Goal: Task Accomplishment & Management: Manage account settings

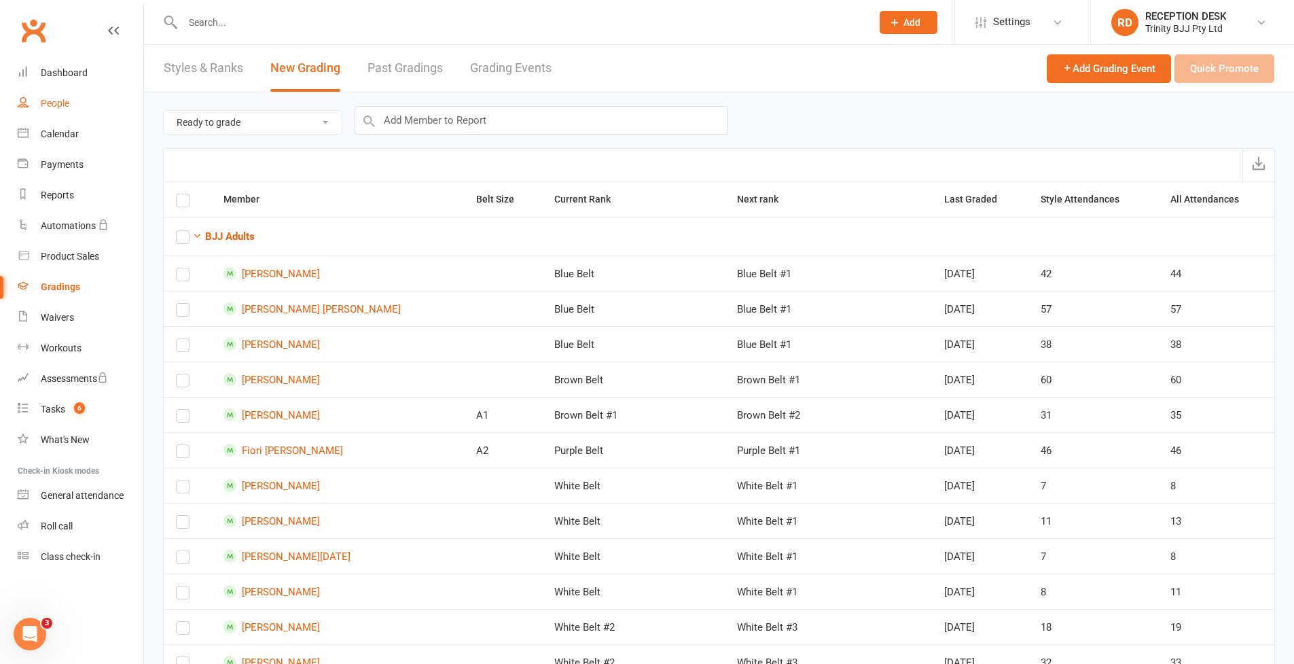
click at [58, 109] on link "People" at bounding box center [81, 103] width 126 height 31
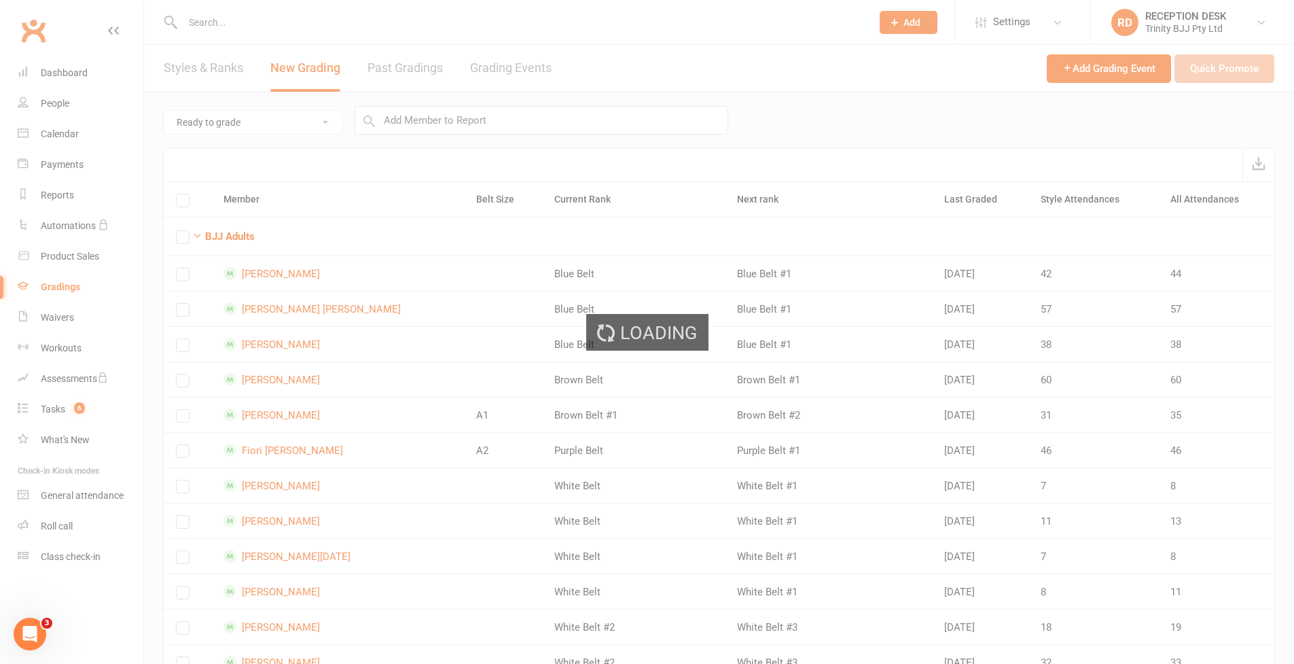
select select "100"
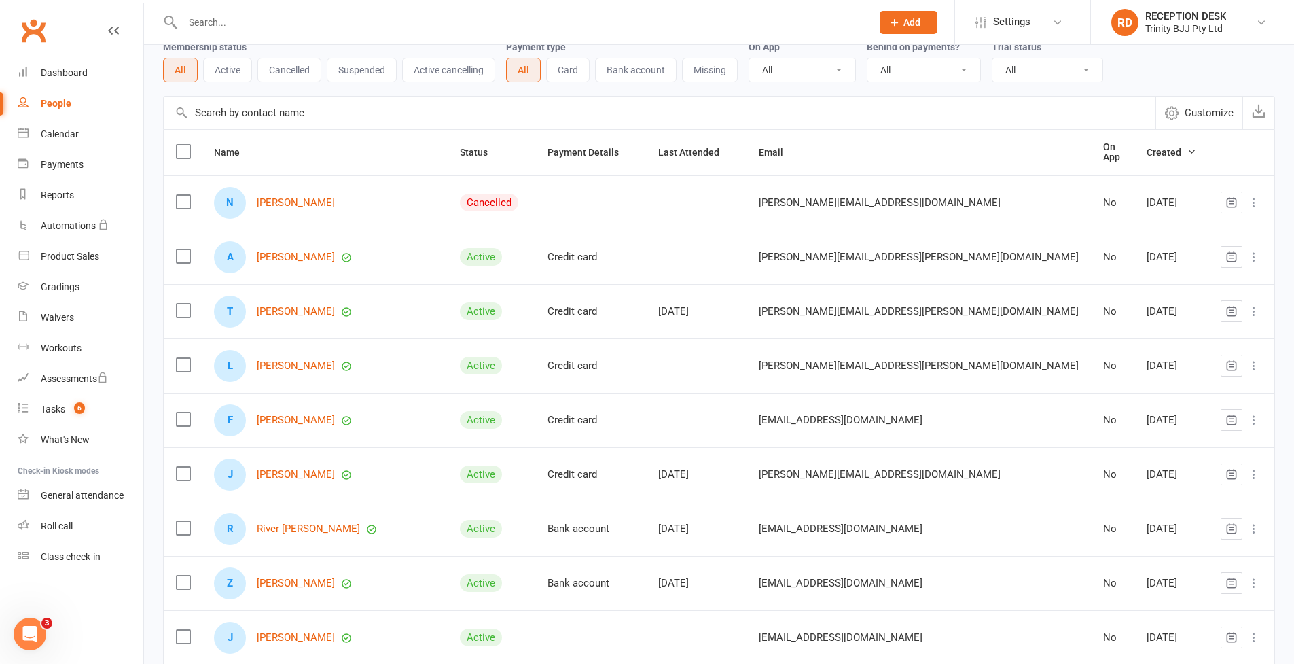
scroll to position [50, 0]
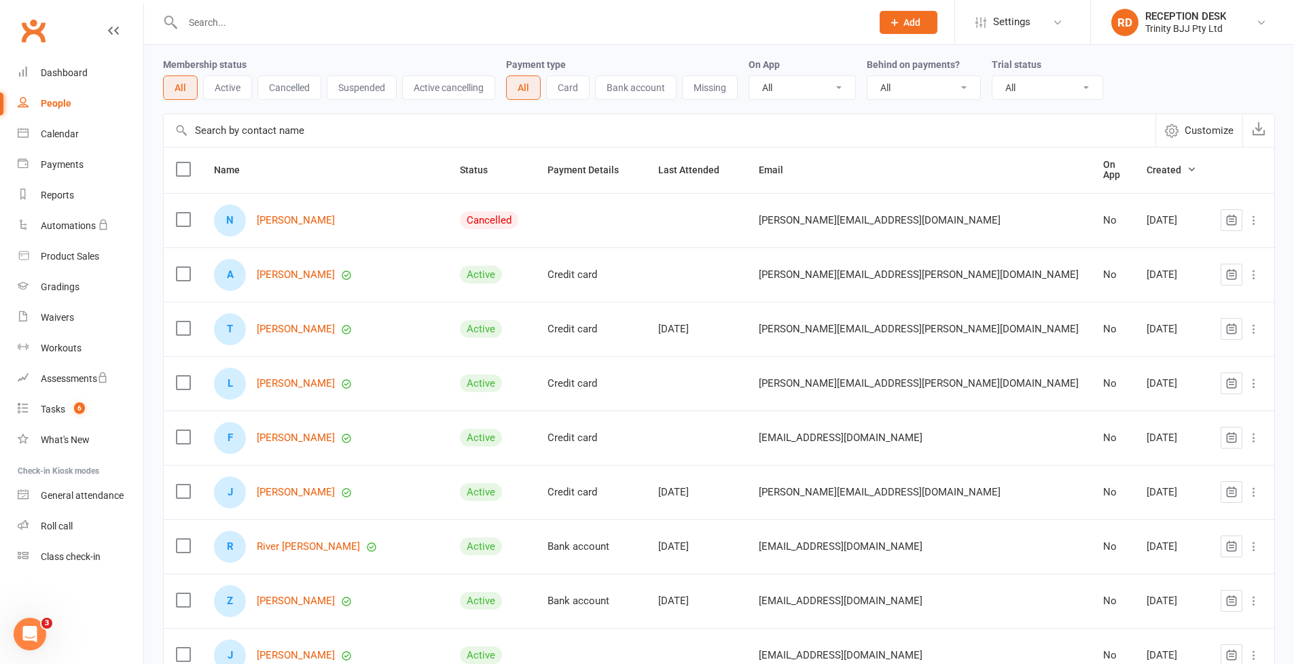
click at [376, 134] on input "text" at bounding box center [660, 130] width 992 height 33
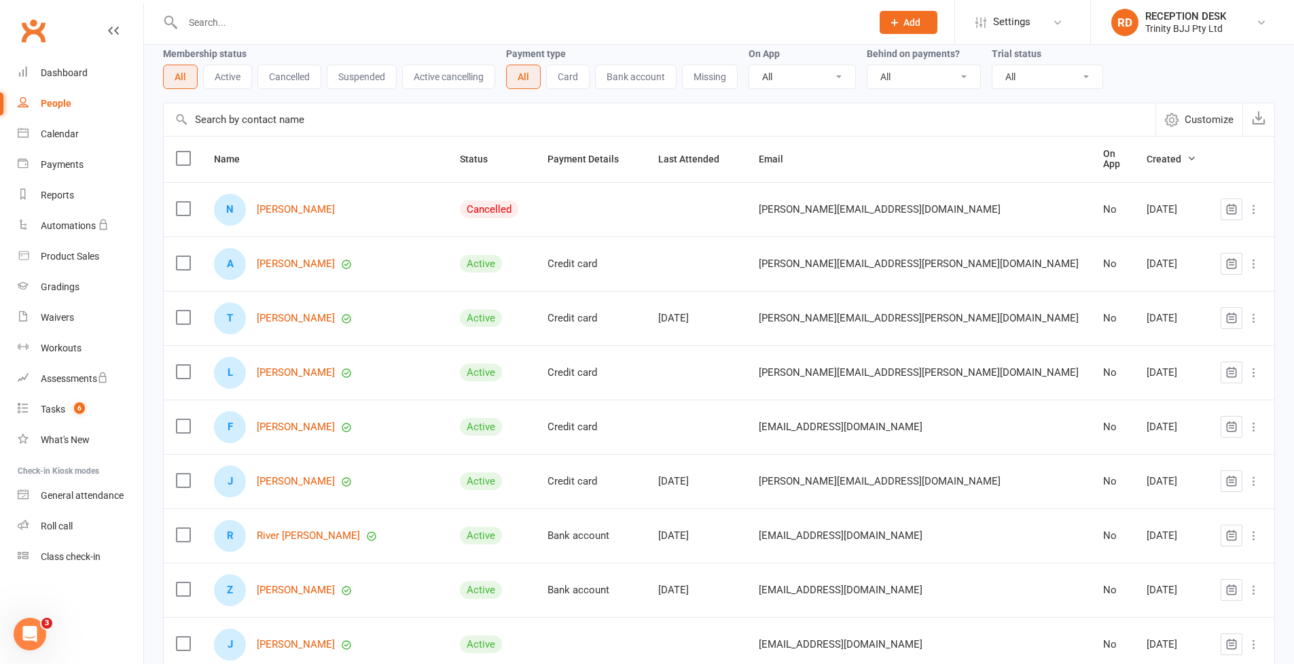
scroll to position [0, 0]
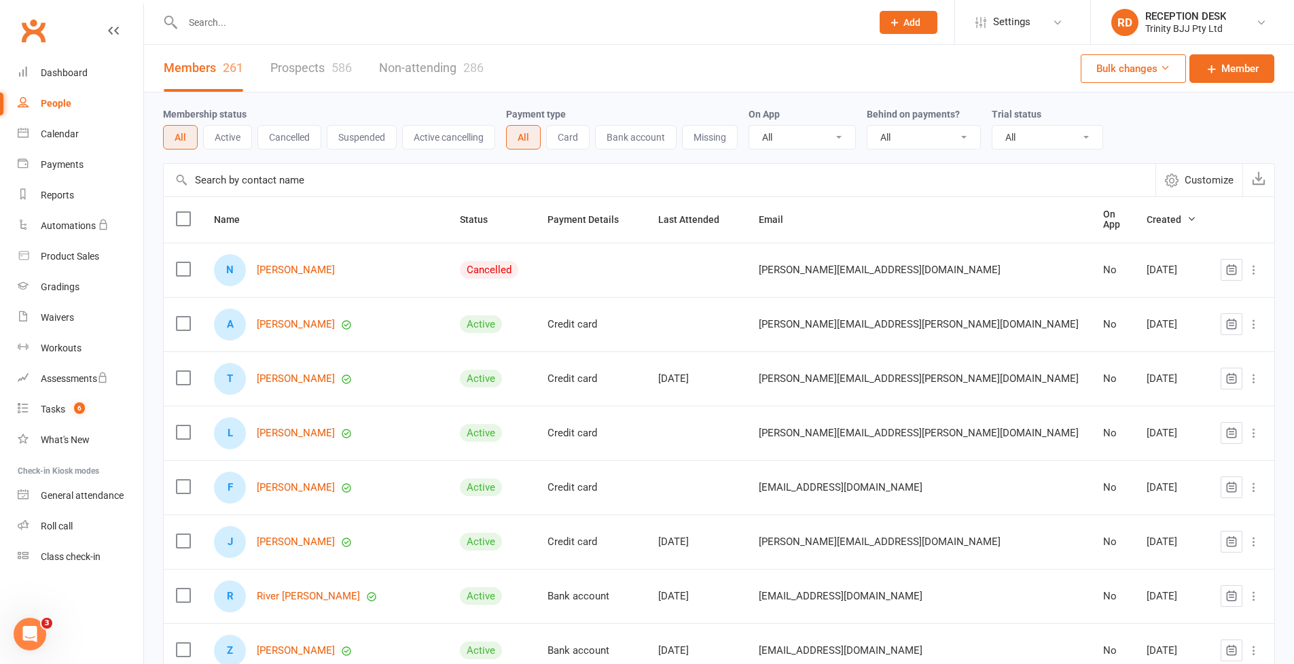
click at [232, 137] on button "Active" at bounding box center [227, 137] width 49 height 24
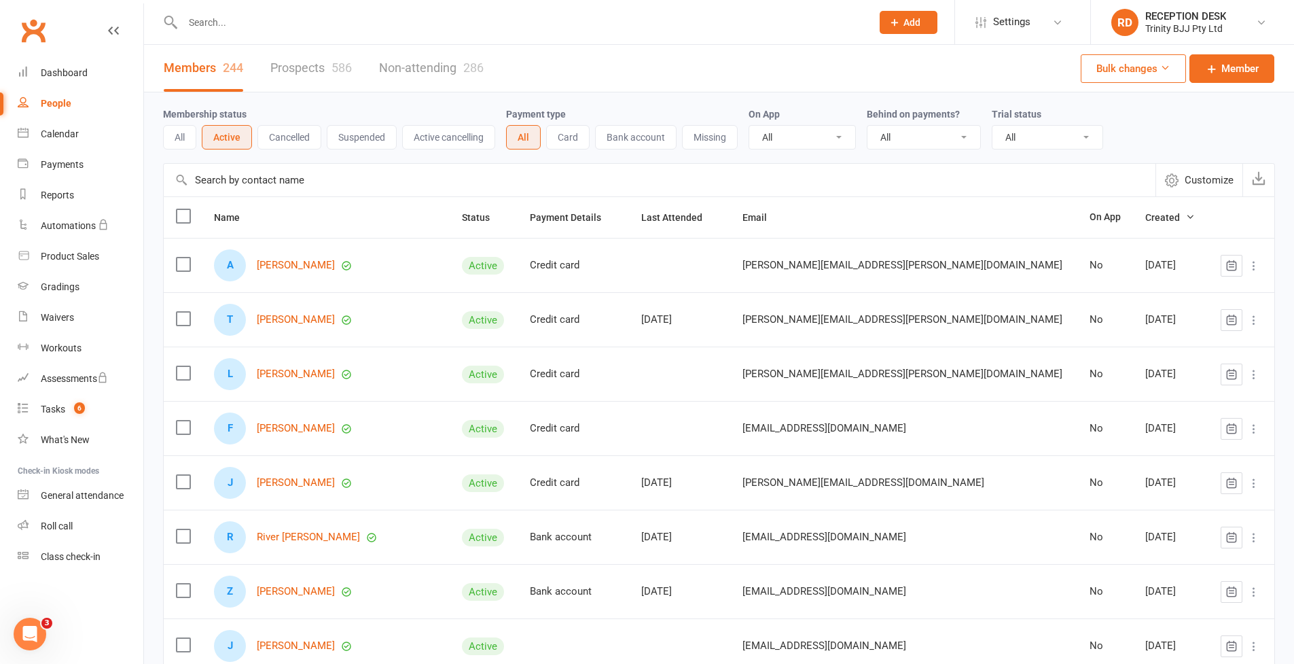
click at [364, 144] on button "Suspended" at bounding box center [362, 137] width 70 height 24
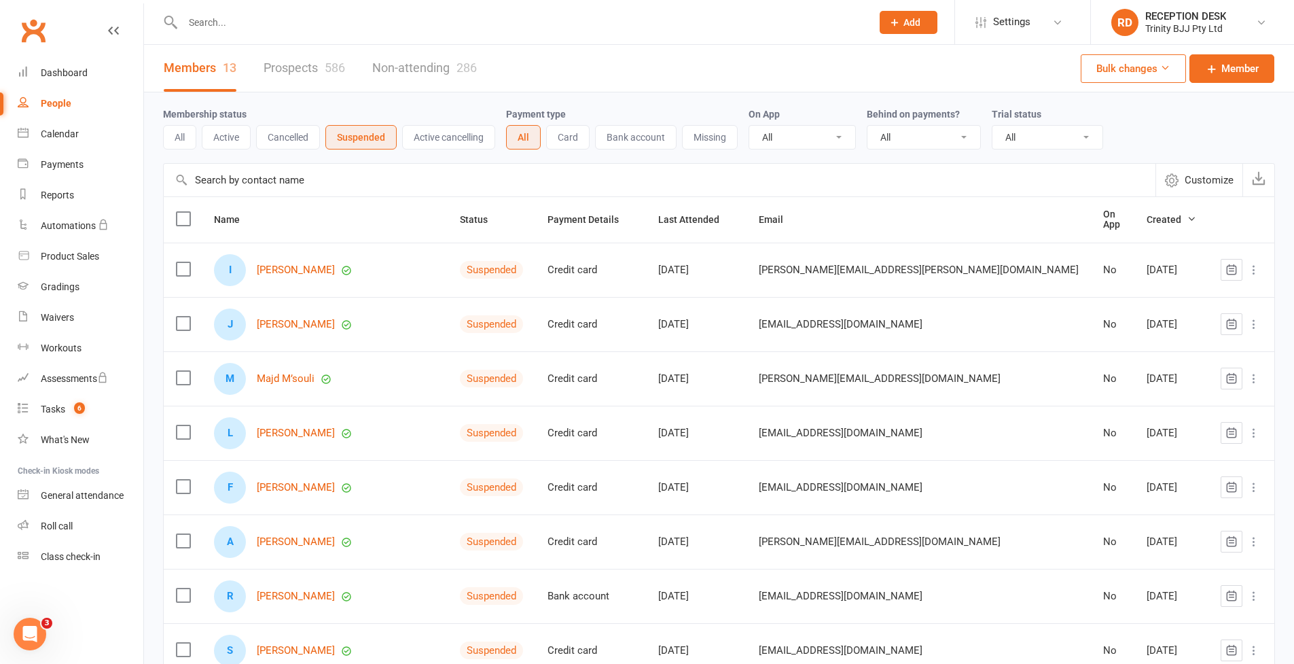
click at [240, 140] on button "Active" at bounding box center [226, 137] width 49 height 24
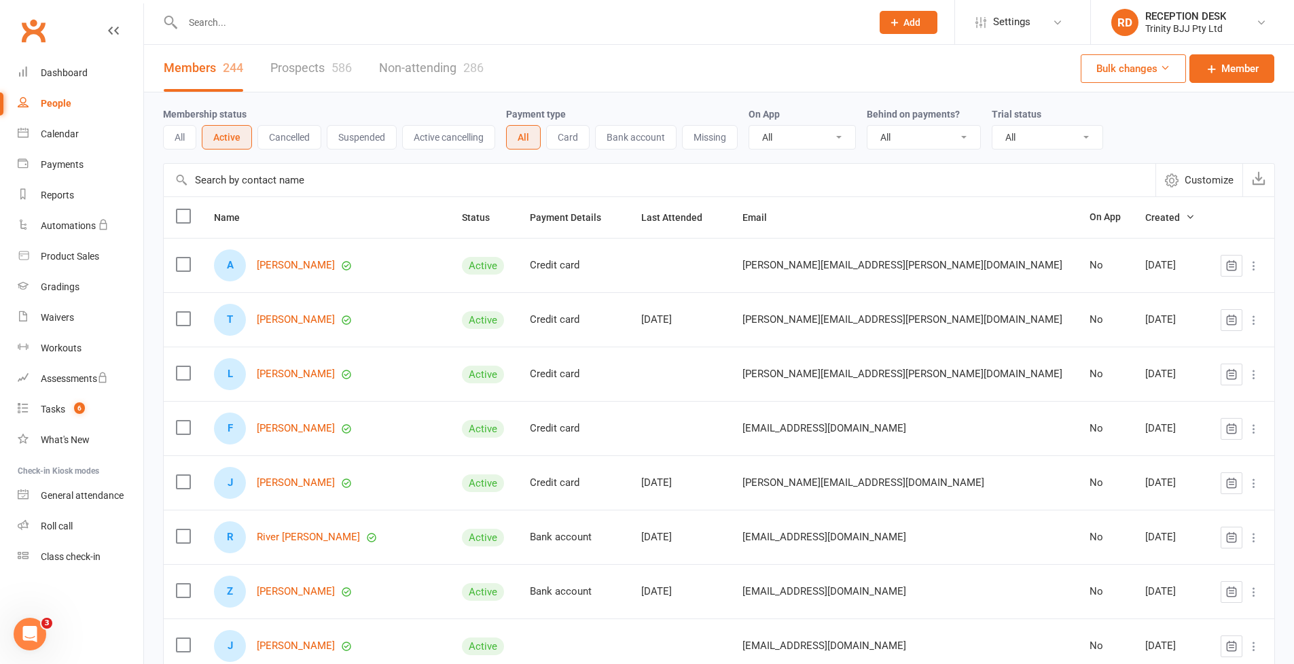
click at [323, 185] on input "text" at bounding box center [660, 180] width 992 height 33
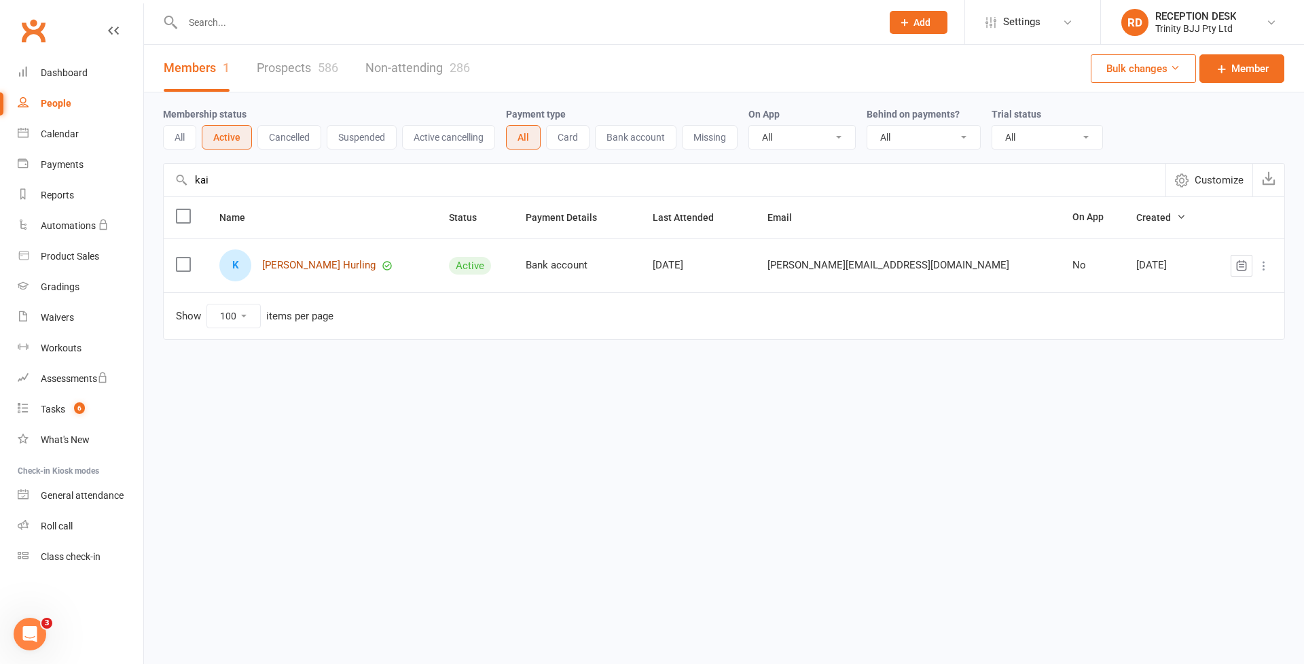
type input "kai"
click at [326, 266] on link "Kai Azevedo Hurling" at bounding box center [318, 266] width 113 height 12
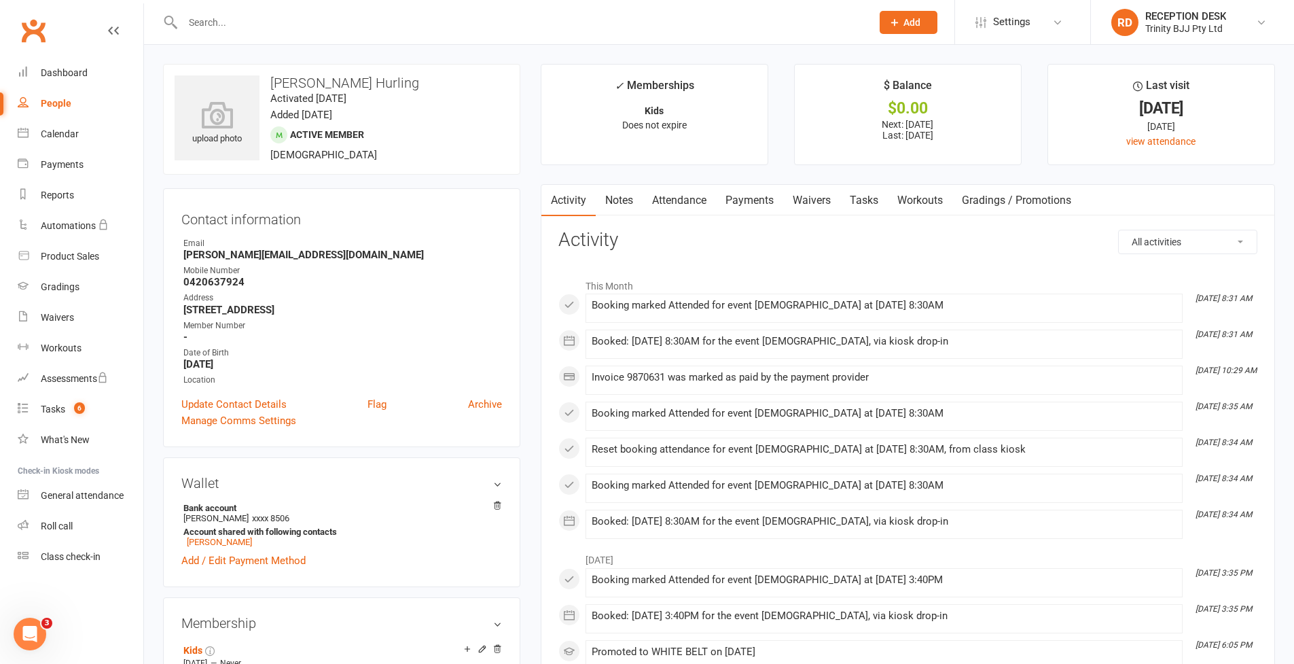
click at [743, 202] on link "Payments" at bounding box center [749, 200] width 67 height 31
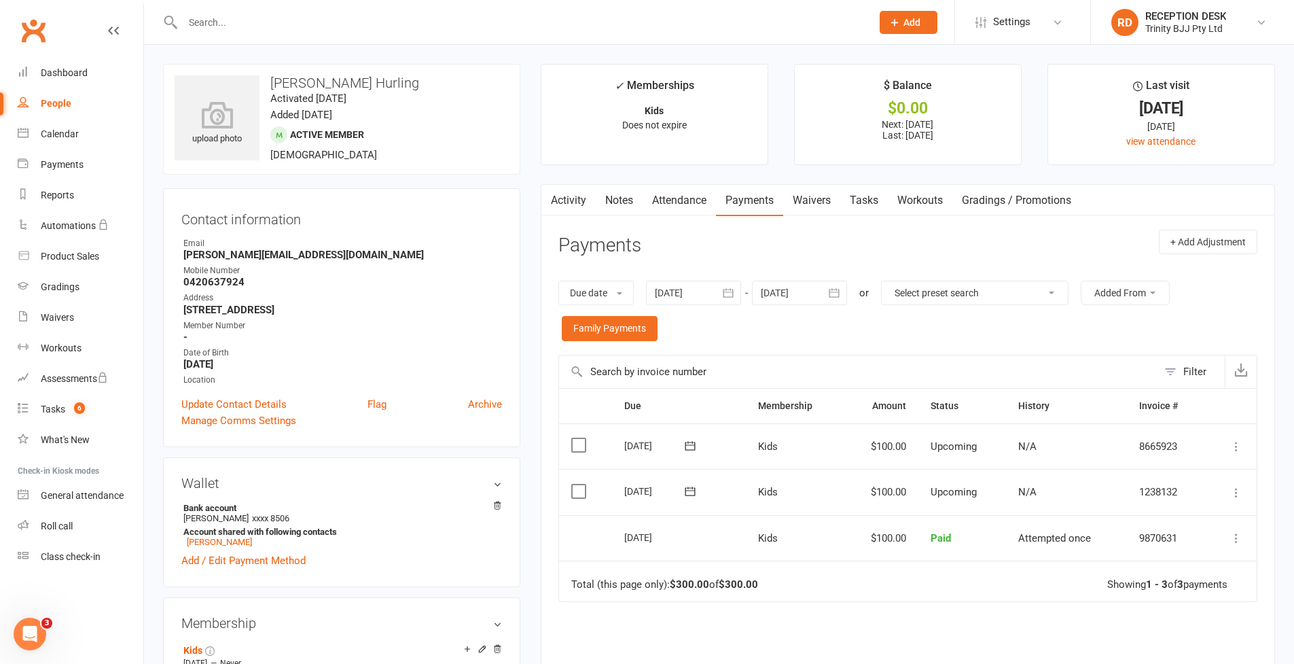
click at [1239, 486] on icon at bounding box center [1237, 493] width 14 height 14
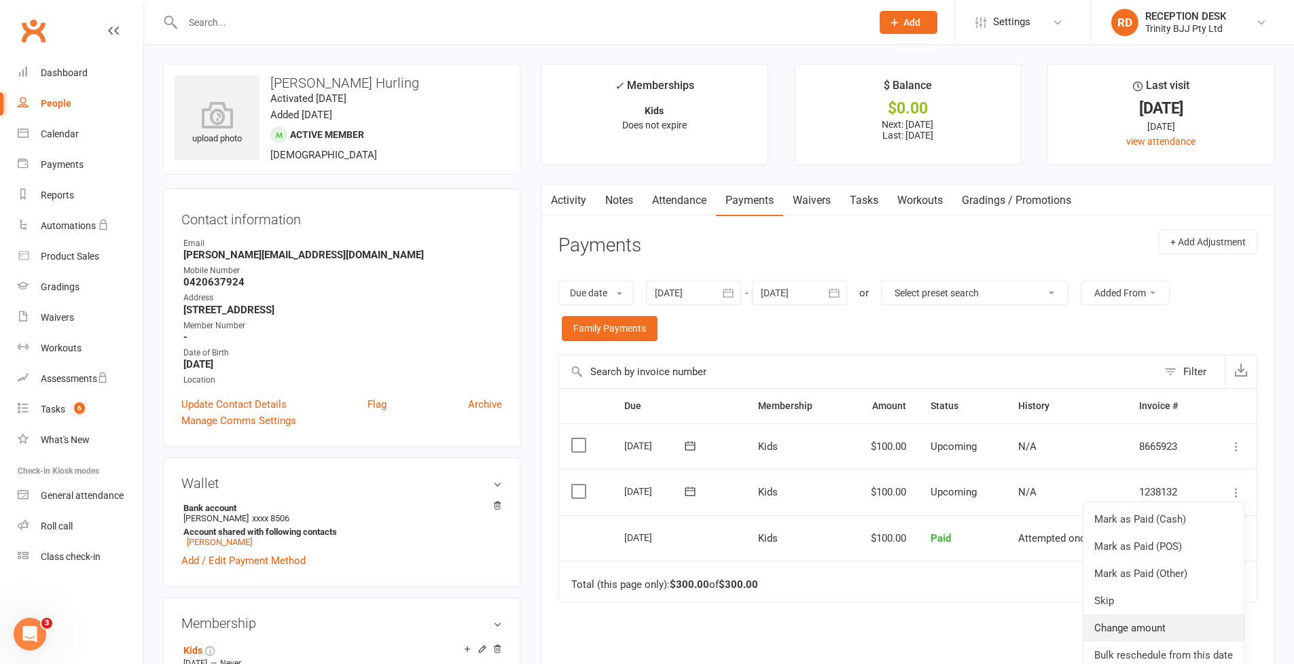
click at [1155, 614] on link "Change amount" at bounding box center [1164, 627] width 160 height 27
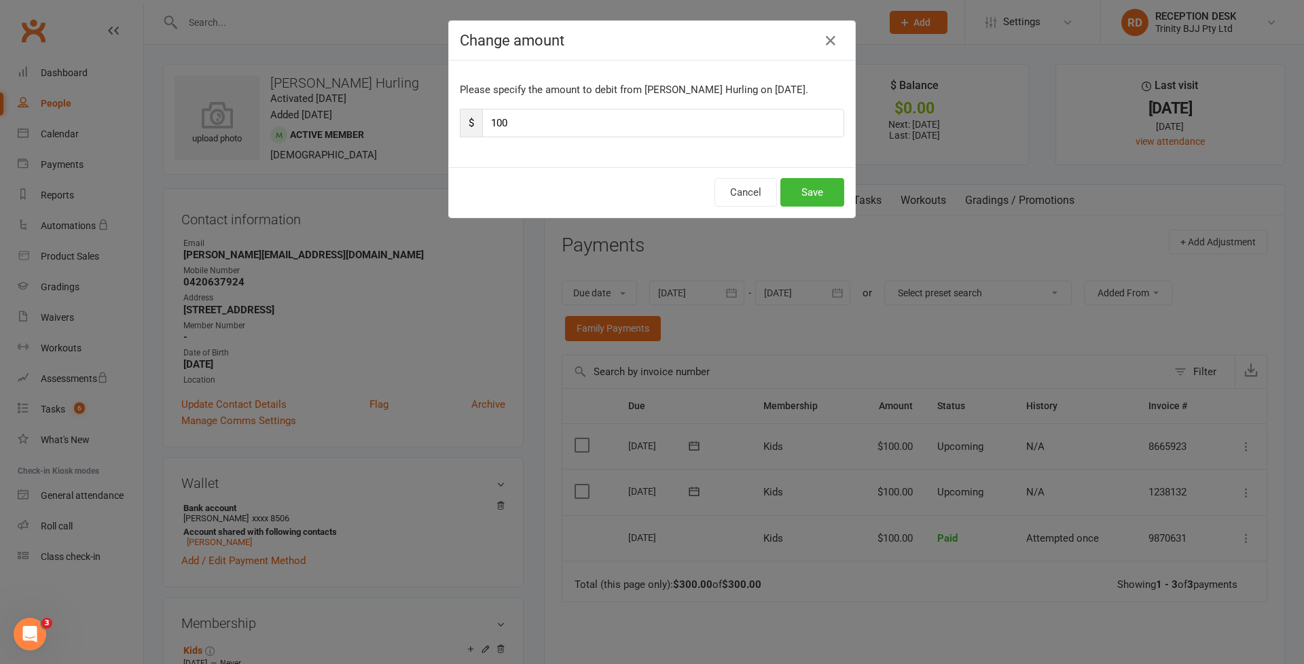
drag, startPoint x: 488, startPoint y: 124, endPoint x: 418, endPoint y: 123, distance: 70.0
click at [427, 122] on div "Change amount Please specify the amount to debit from Kai Azevedo Hurling on Se…" at bounding box center [652, 332] width 1304 height 664
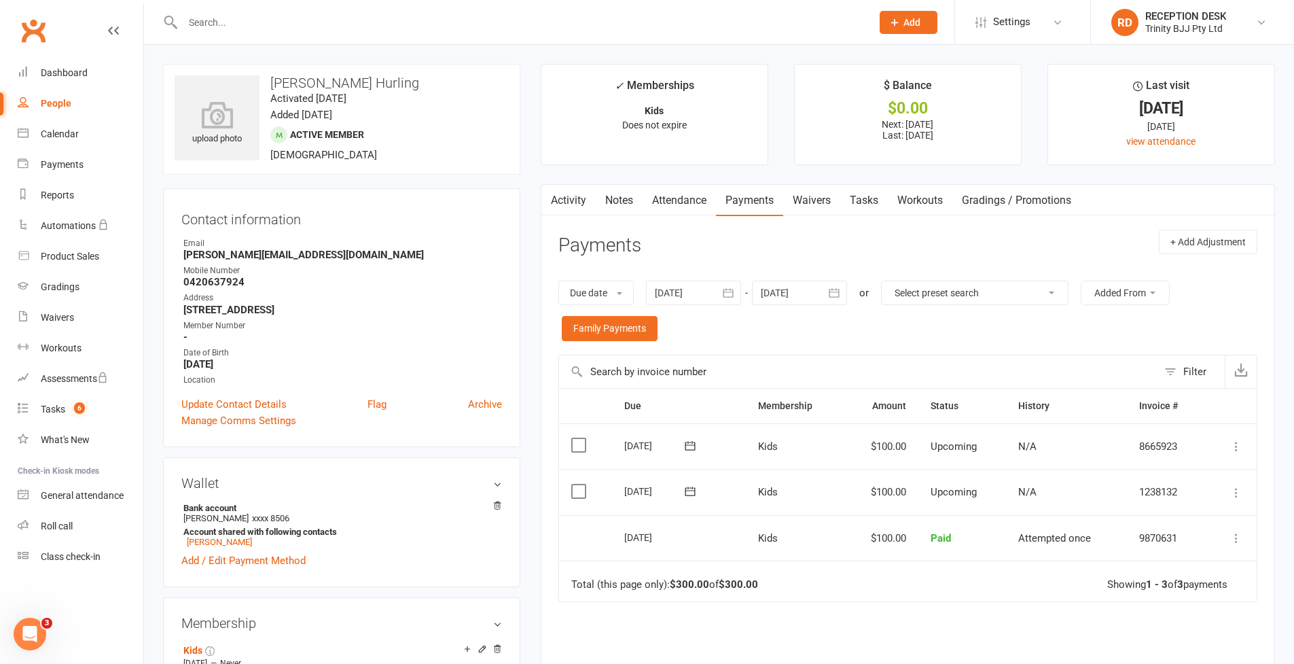
click at [1236, 486] on icon at bounding box center [1237, 493] width 14 height 14
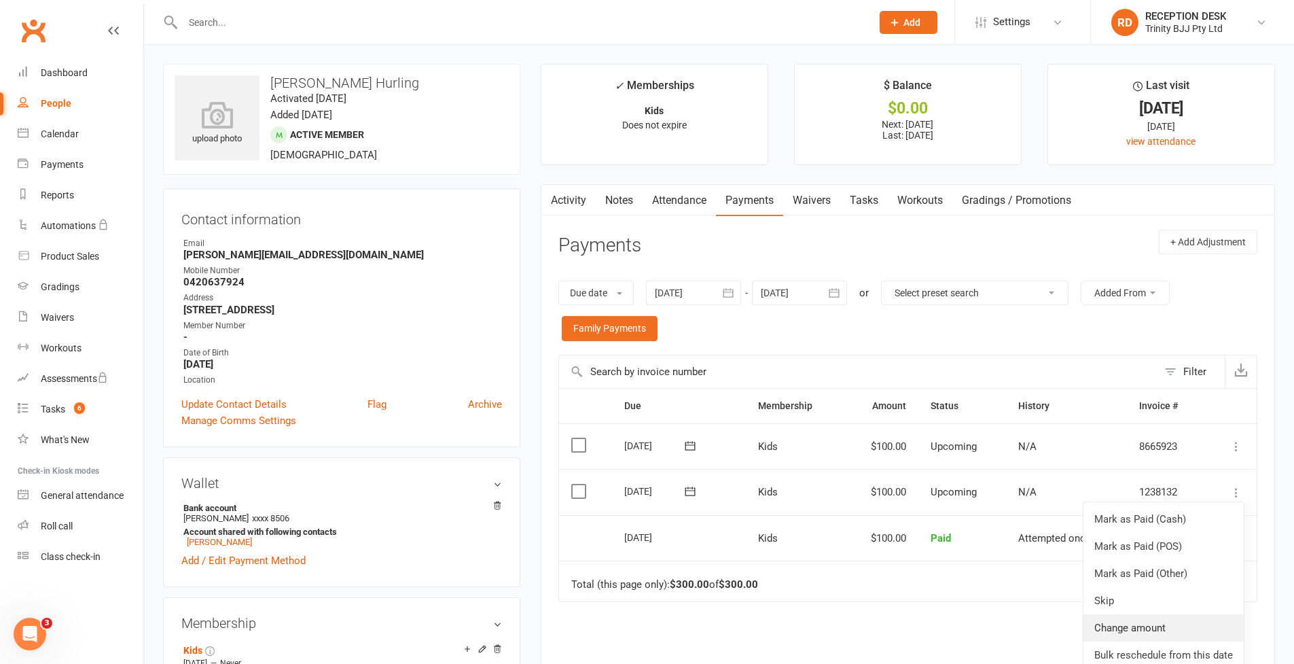
click at [1144, 625] on link "Change amount" at bounding box center [1164, 627] width 160 height 27
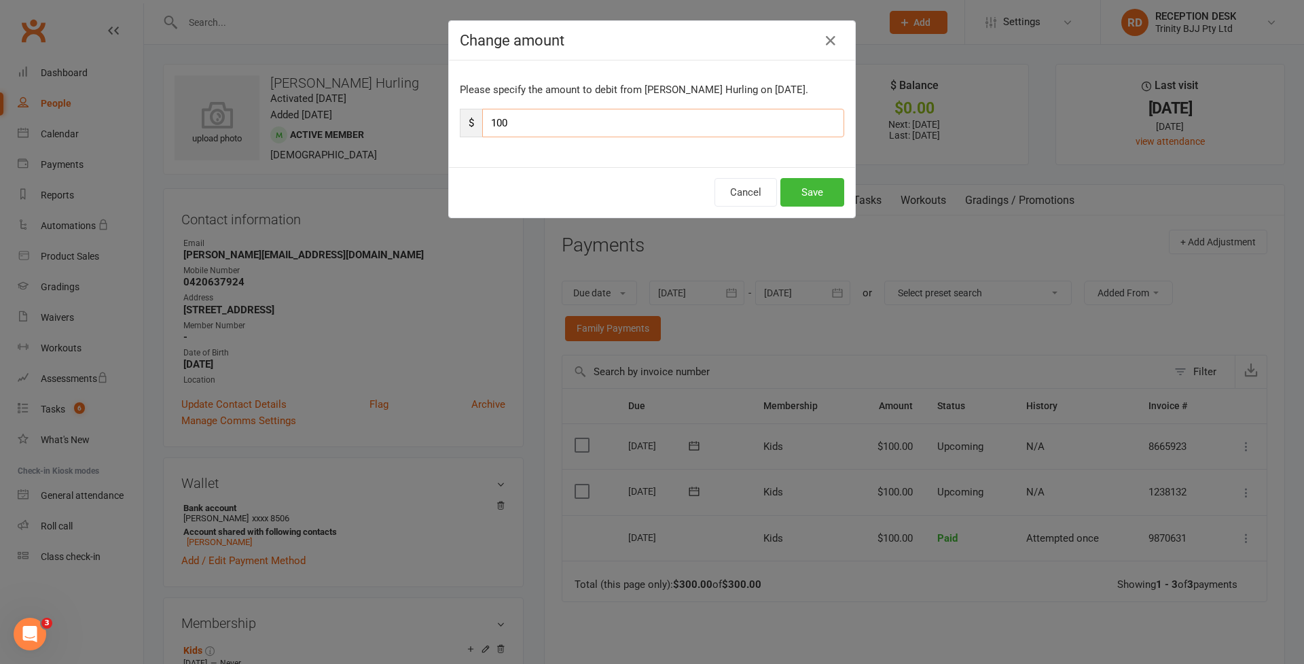
click at [493, 121] on input "100" at bounding box center [663, 123] width 362 height 29
type input "50"
click at [828, 196] on button "Save" at bounding box center [813, 192] width 64 height 29
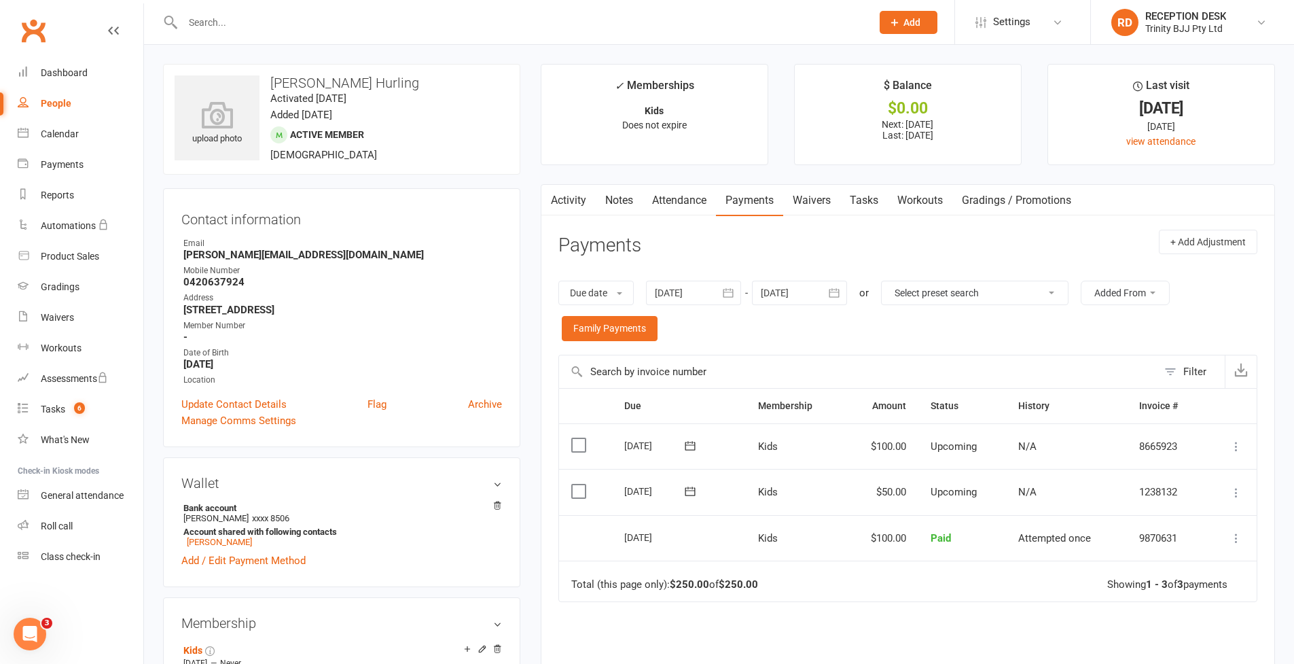
click at [62, 106] on div "People" at bounding box center [56, 103] width 31 height 11
select select "100"
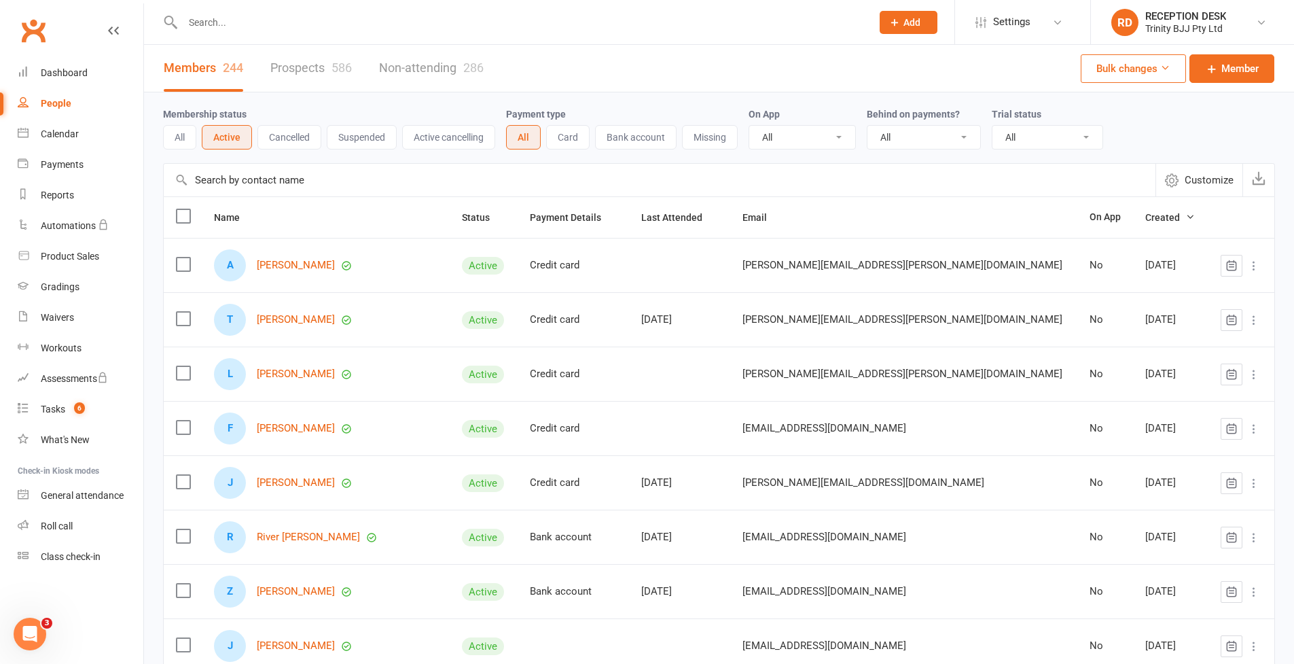
click at [285, 177] on input "text" at bounding box center [660, 180] width 992 height 33
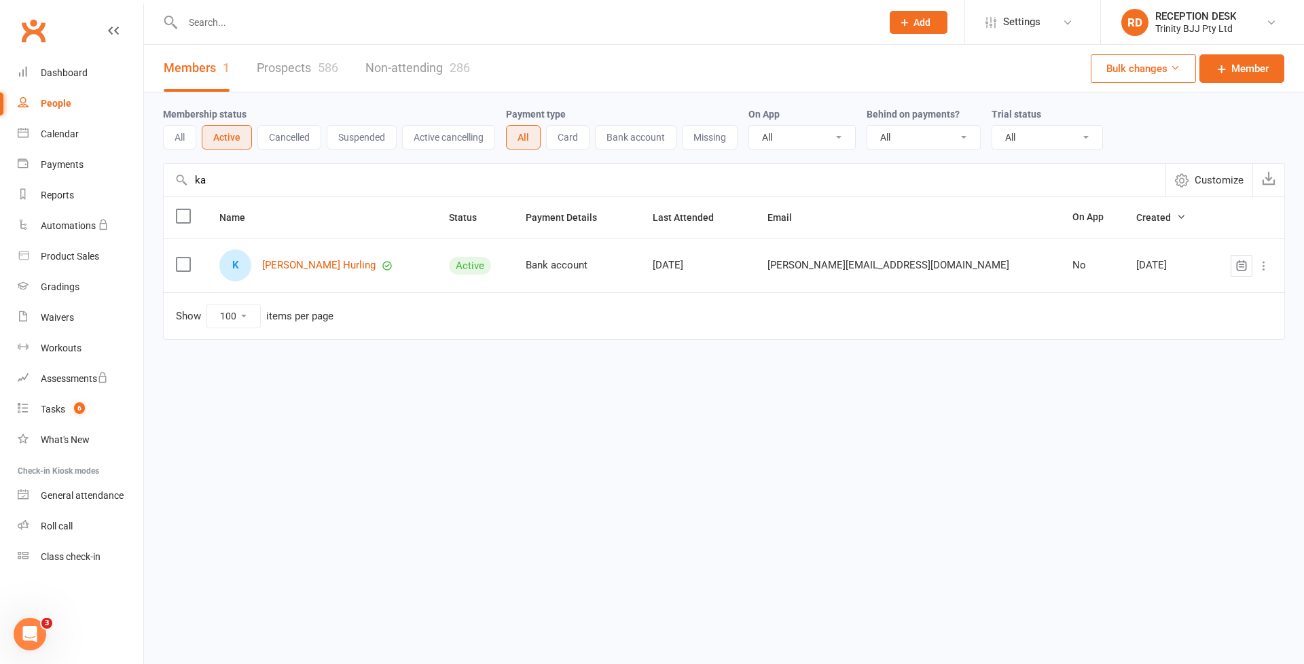
type input "k"
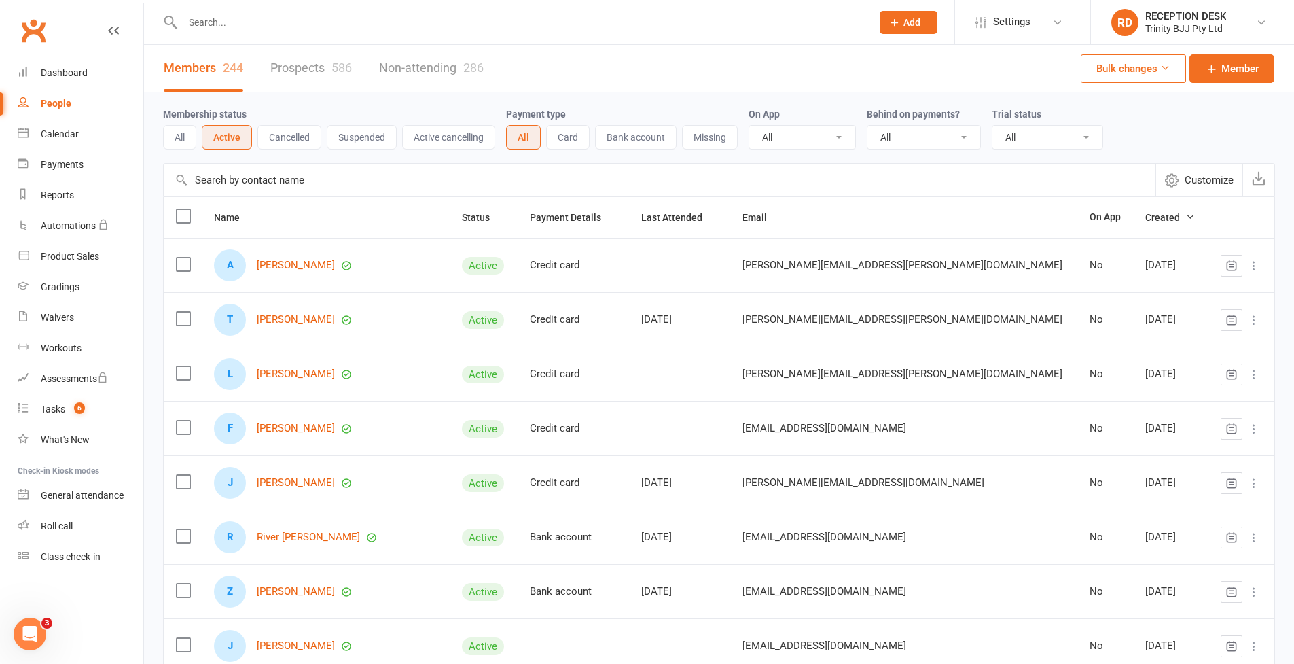
click at [313, 181] on input "text" at bounding box center [660, 180] width 992 height 33
click at [280, 64] on link "Prospects 586" at bounding box center [311, 68] width 82 height 47
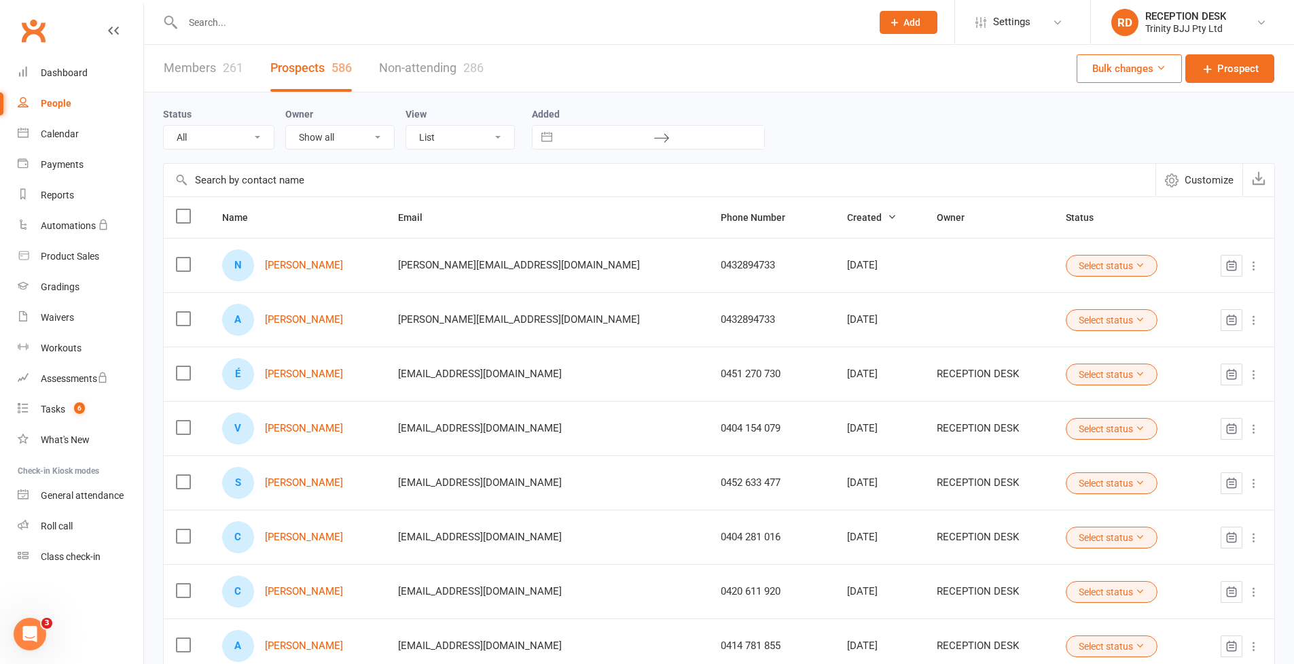
click at [198, 68] on link "Members 261" at bounding box center [203, 68] width 79 height 47
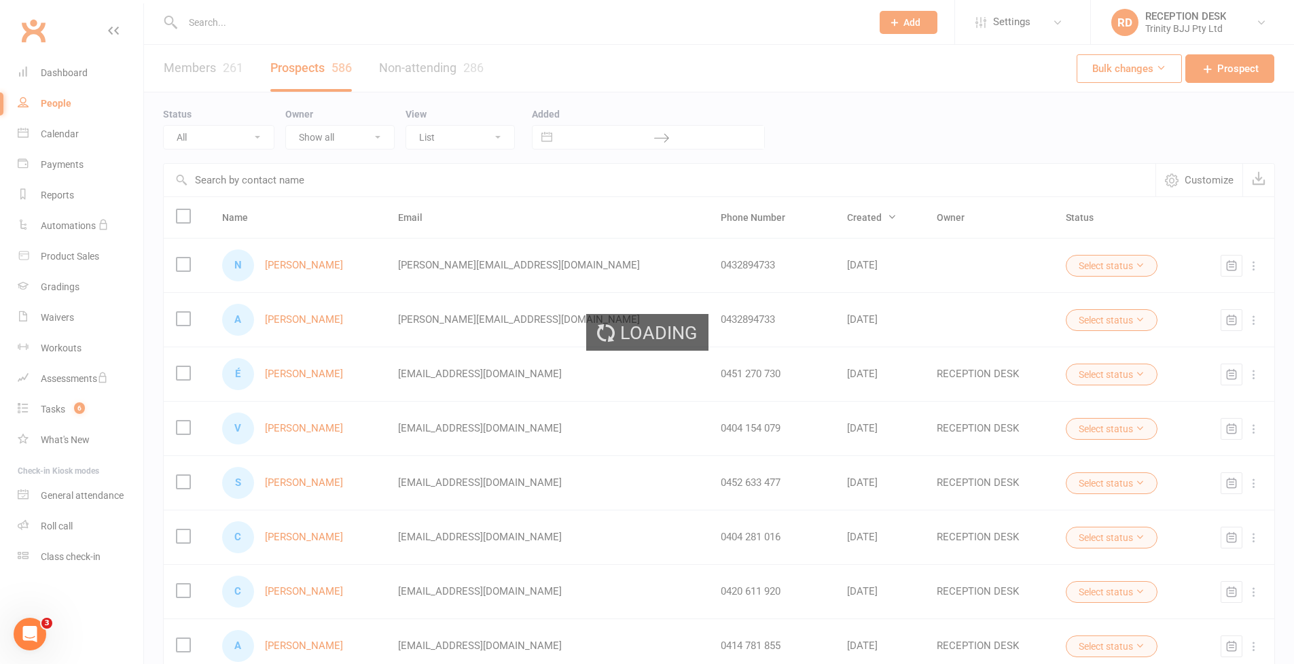
select select "100"
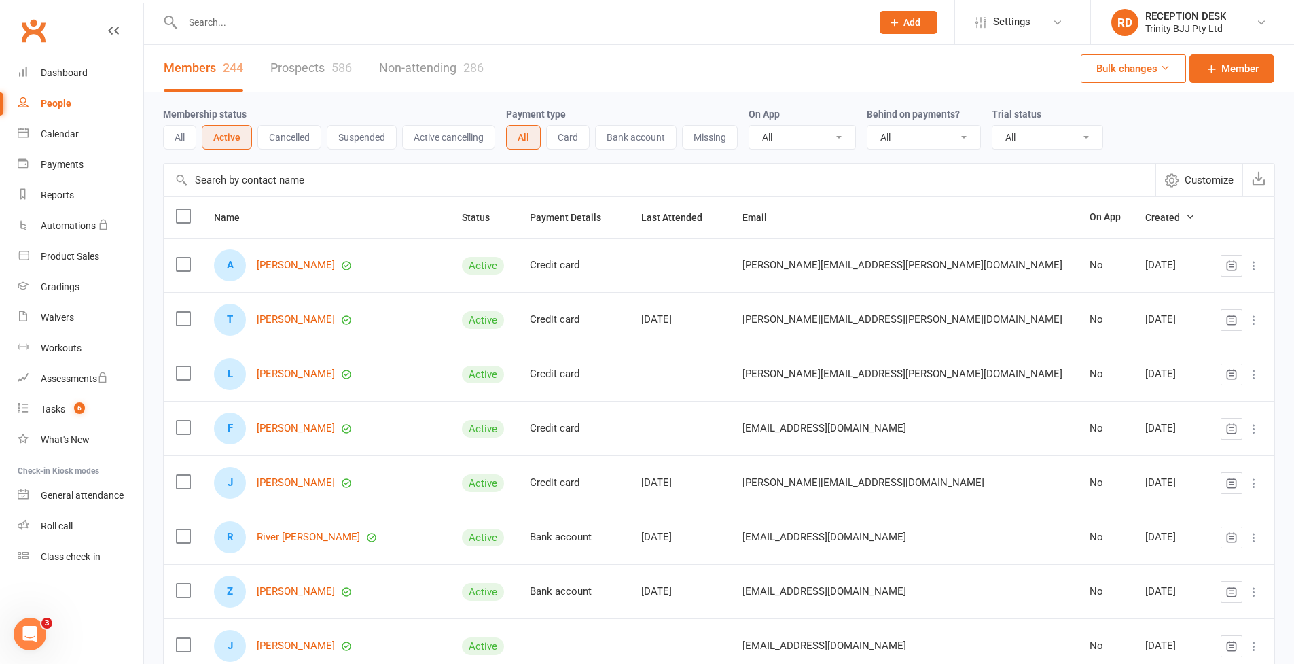
click at [249, 27] on input "text" at bounding box center [520, 22] width 683 height 19
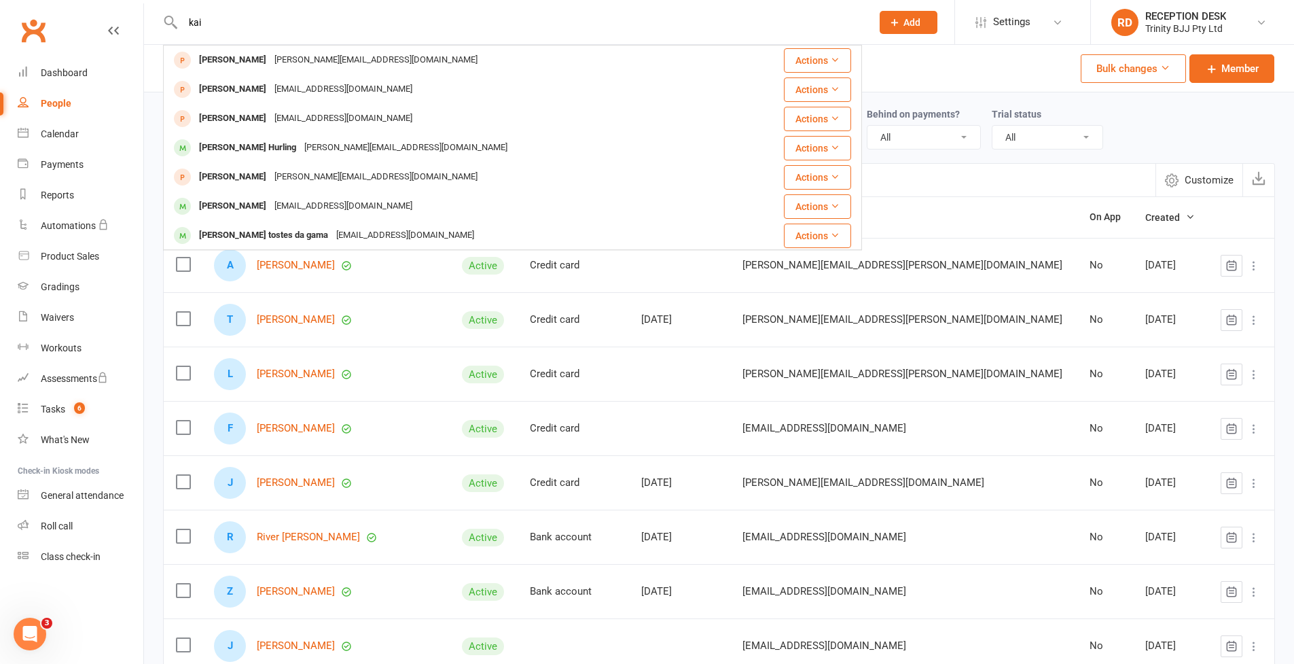
type input "kai"
click at [387, 285] on td "A Angus Pfeiffer" at bounding box center [326, 265] width 248 height 54
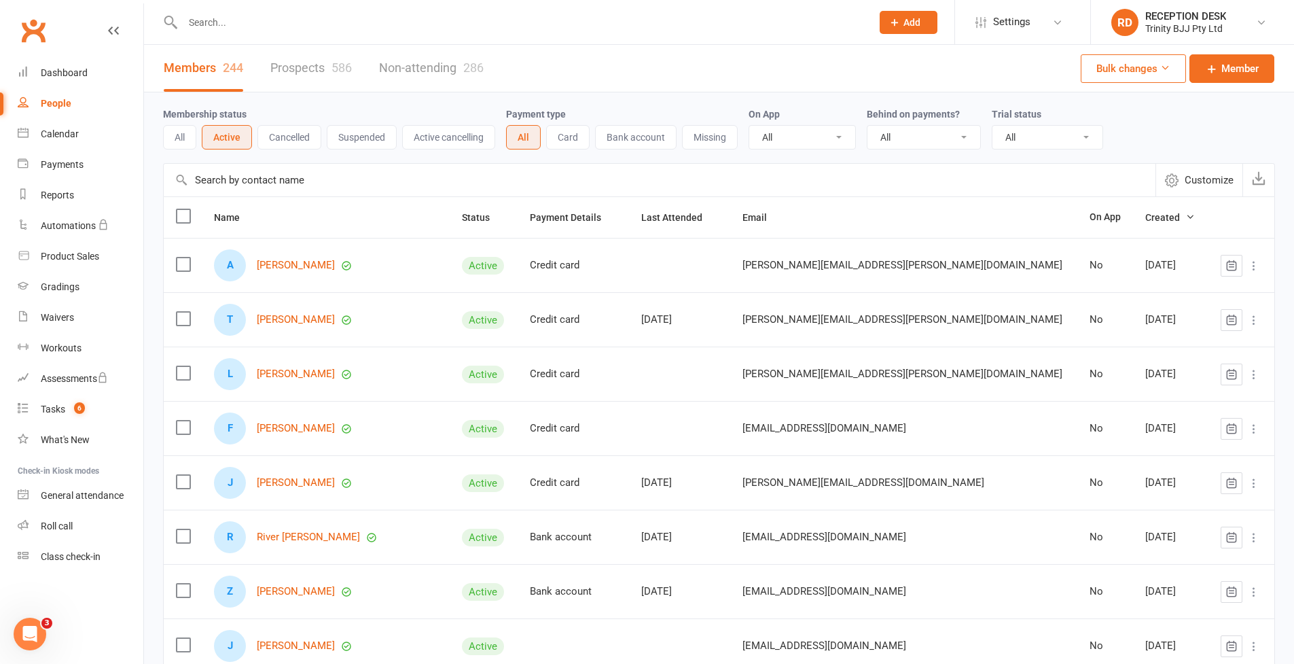
click at [243, 138] on button "Active" at bounding box center [227, 137] width 50 height 24
click at [268, 181] on input "text" at bounding box center [660, 180] width 992 height 33
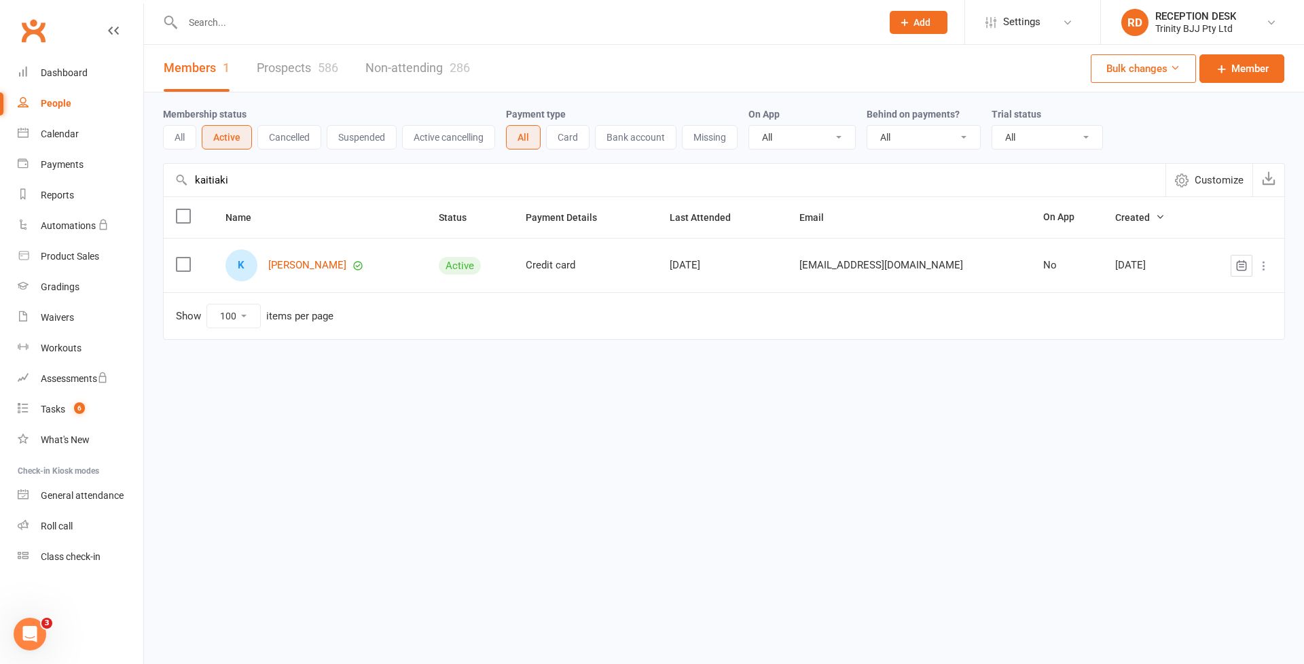
type input "kaitiaki"
click at [476, 348] on div "Name Status Payment Details Last Attended Email On App Created K Kaitiaki Toama…" at bounding box center [724, 277] width 1122 height 162
click at [721, 138] on button "Missing" at bounding box center [710, 137] width 56 height 24
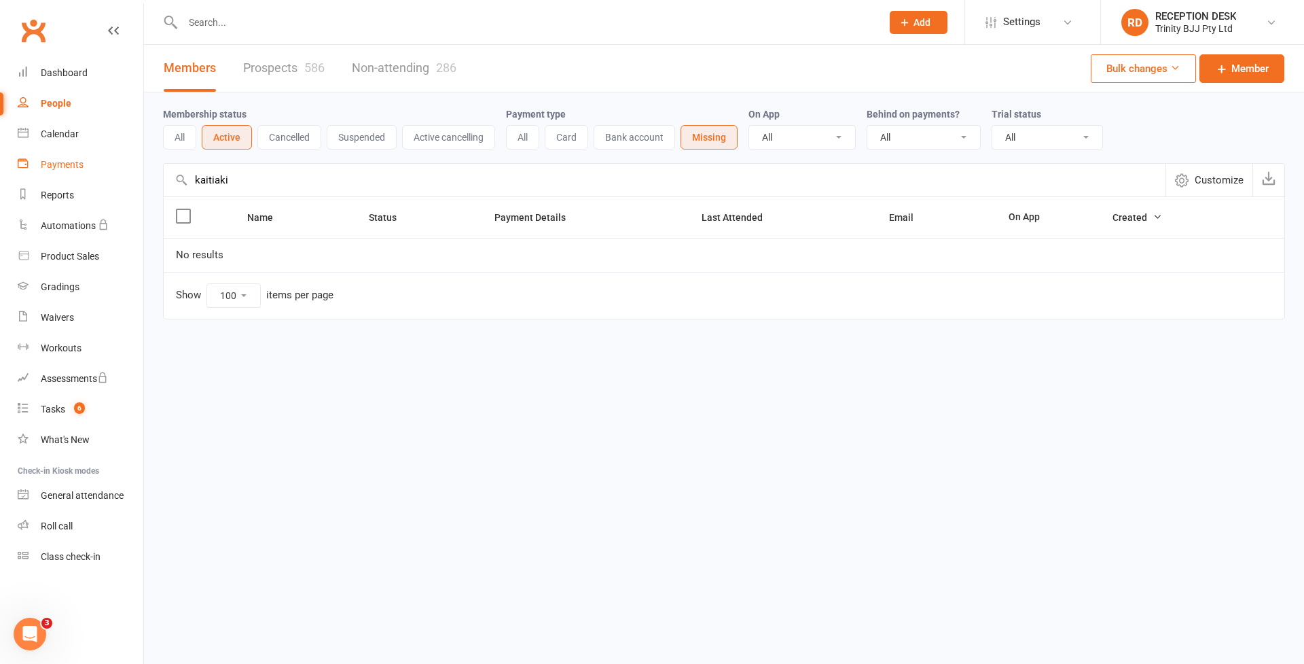
drag, startPoint x: 204, startPoint y: 178, endPoint x: 137, endPoint y: 179, distance: 66.6
click at [138, 180] on ui-view "Prospect Member Non-attending contact Grading event Task Add Settings Membershi…" at bounding box center [652, 187] width 1304 height 369
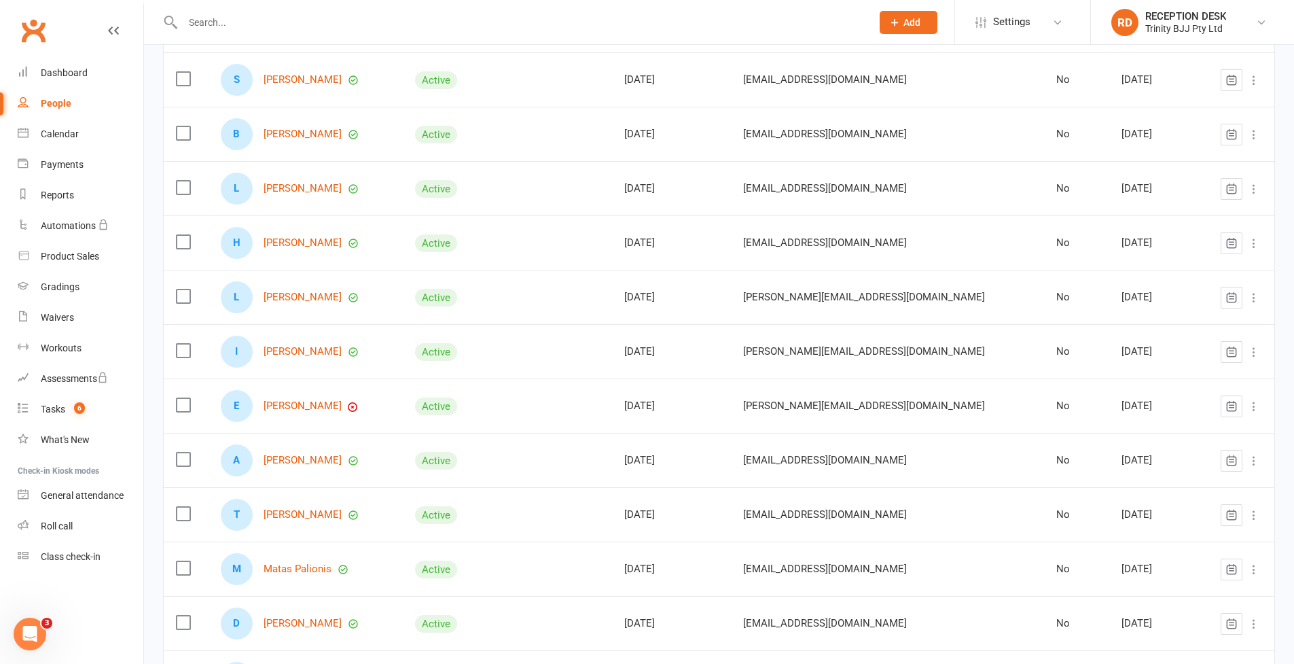
scroll to position [623, 0]
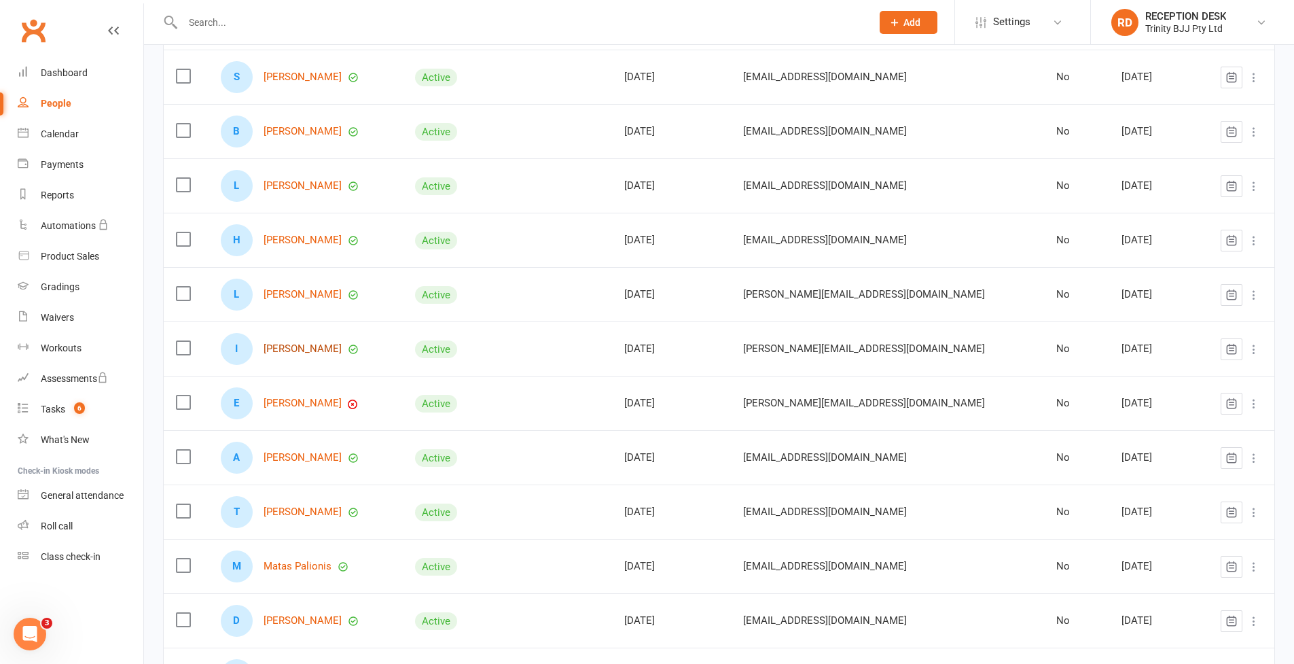
click at [327, 353] on link "Isabella Bowers" at bounding box center [303, 349] width 78 height 12
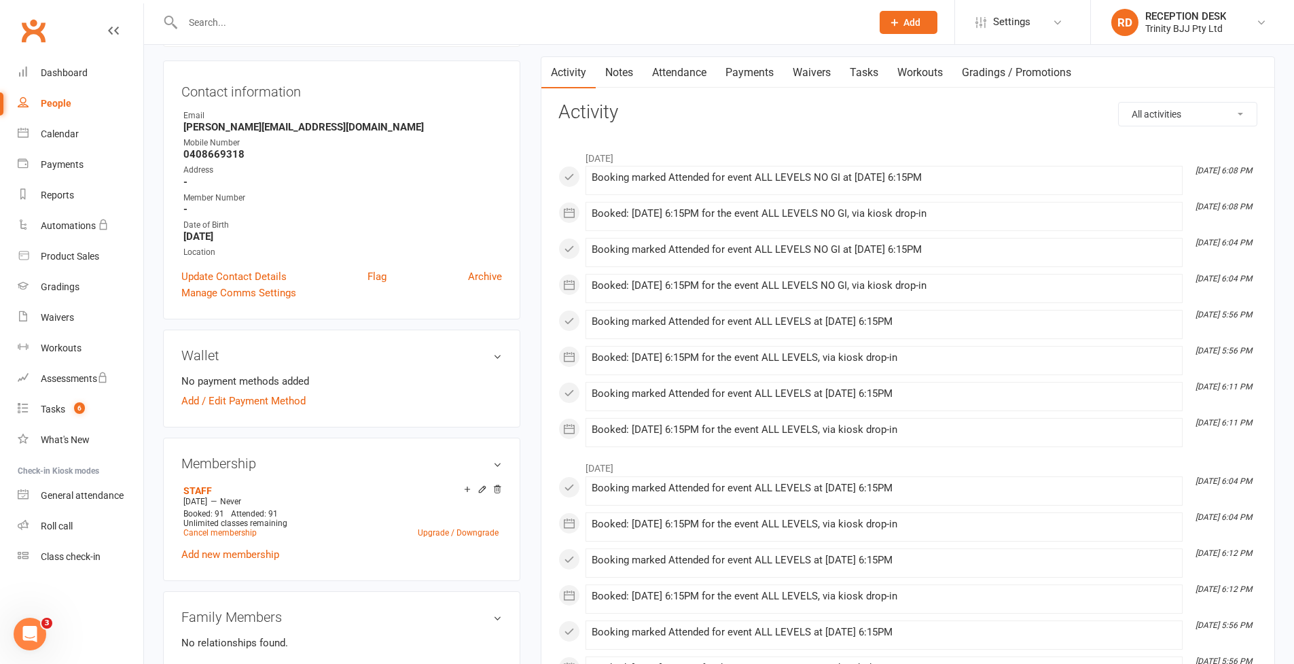
scroll to position [276, 0]
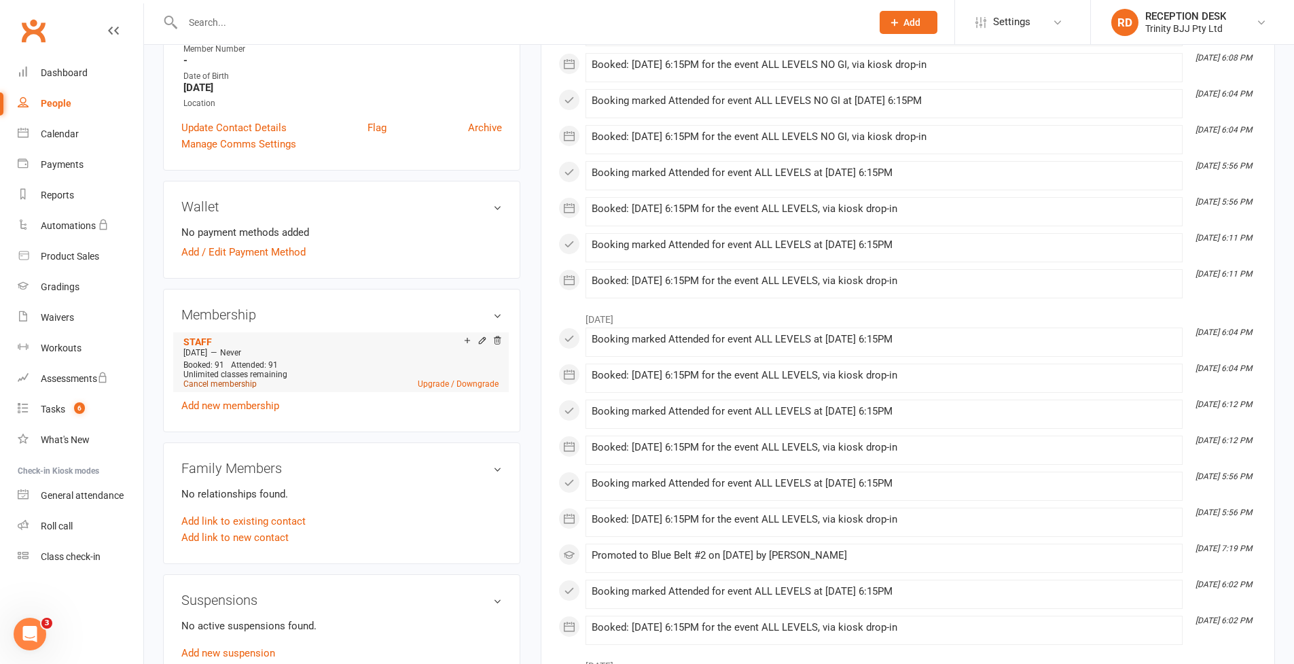
click at [236, 383] on link "Cancel membership" at bounding box center [219, 384] width 73 height 10
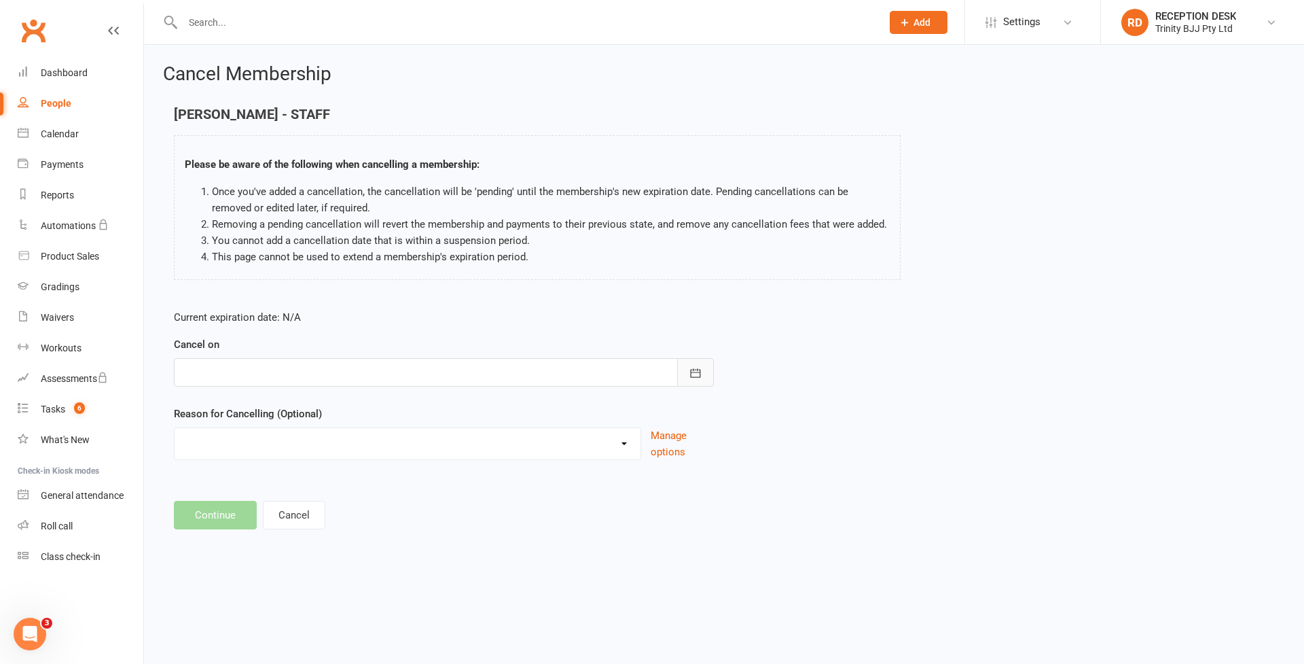
click at [698, 368] on icon "button" at bounding box center [696, 373] width 14 height 14
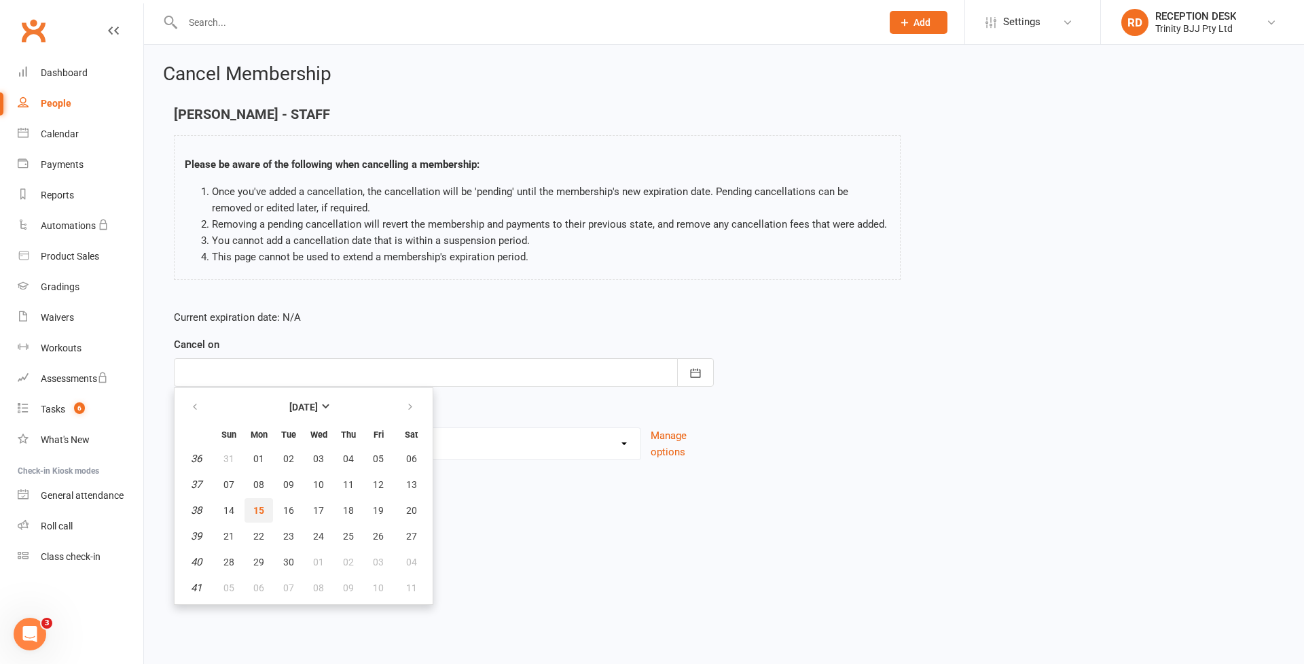
click at [262, 508] on span "15" at bounding box center [258, 510] width 11 height 11
type input "15 Sep 2025"
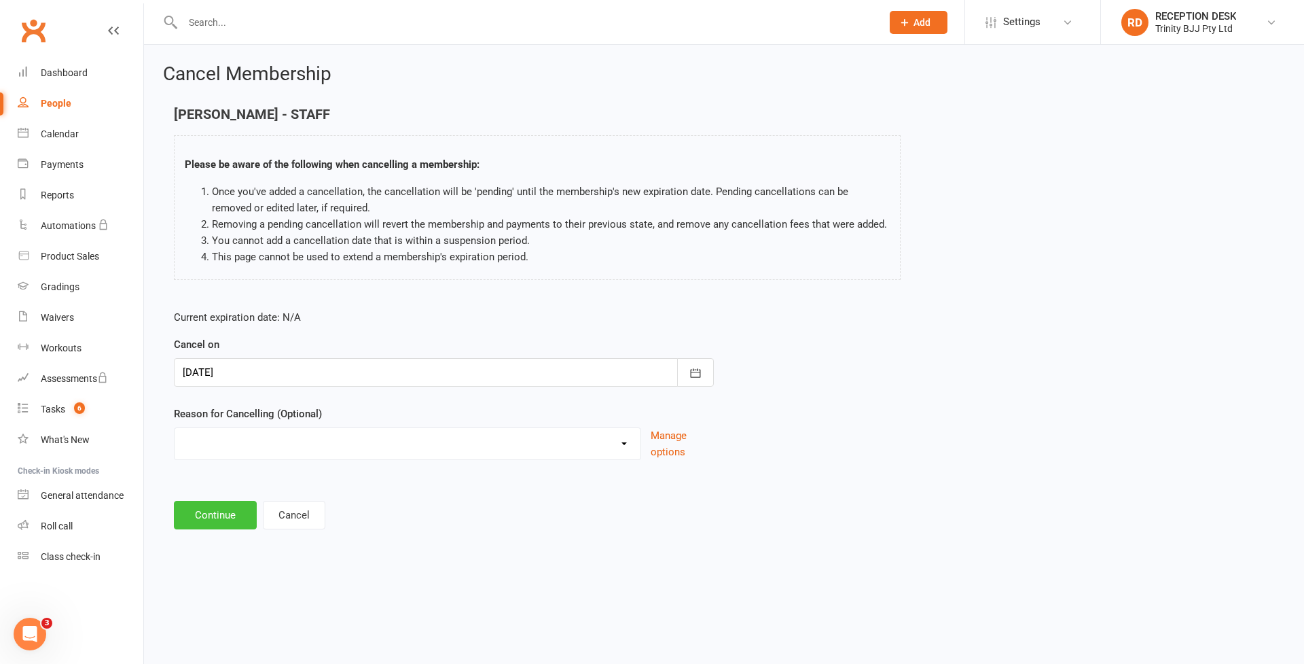
click at [224, 513] on button "Continue" at bounding box center [215, 515] width 83 height 29
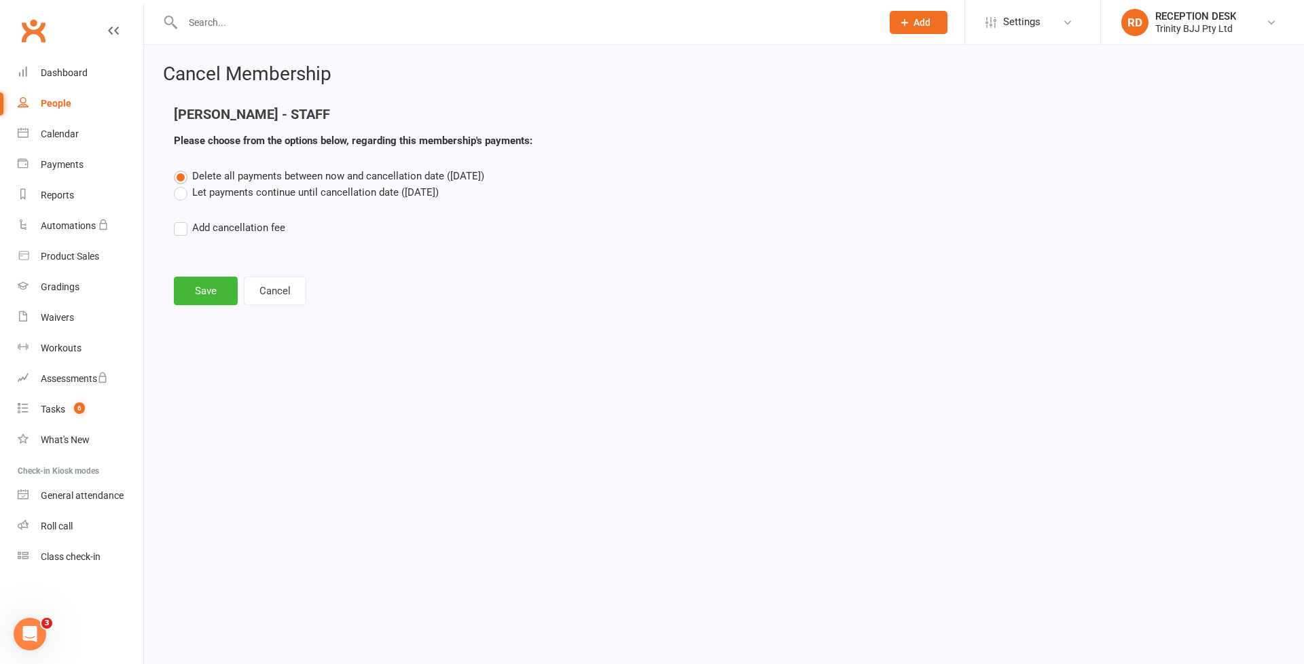
click at [210, 294] on button "Save" at bounding box center [206, 290] width 64 height 29
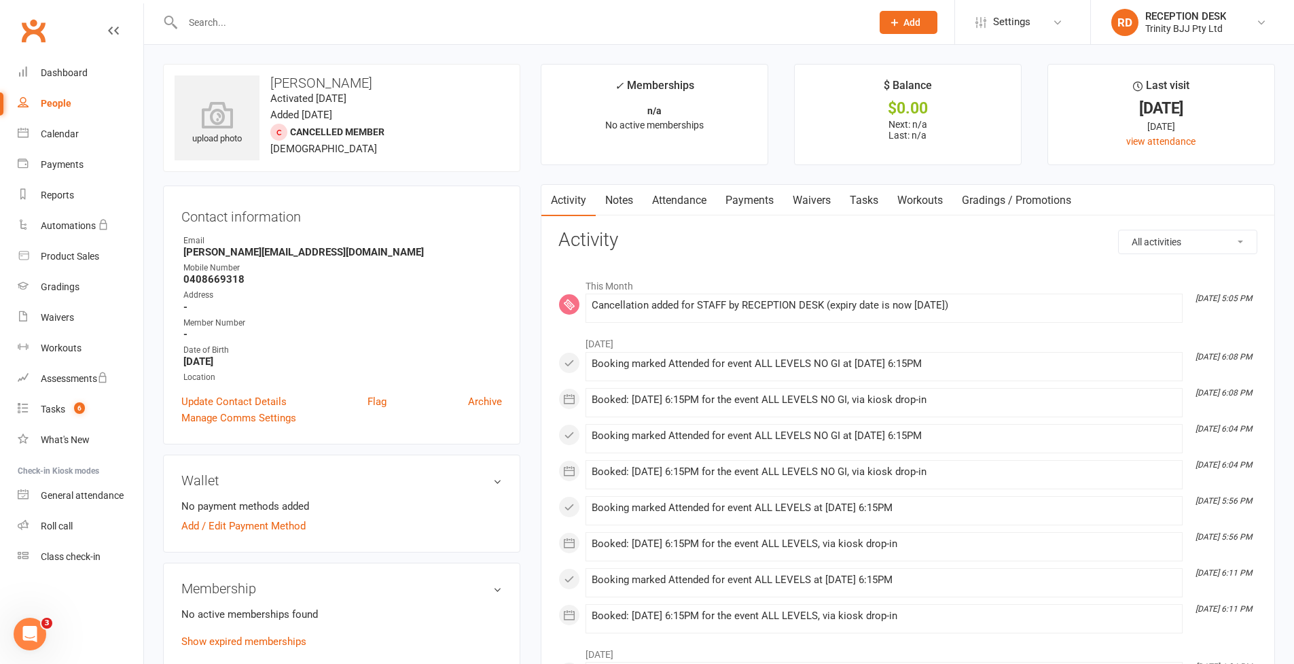
select select "100"
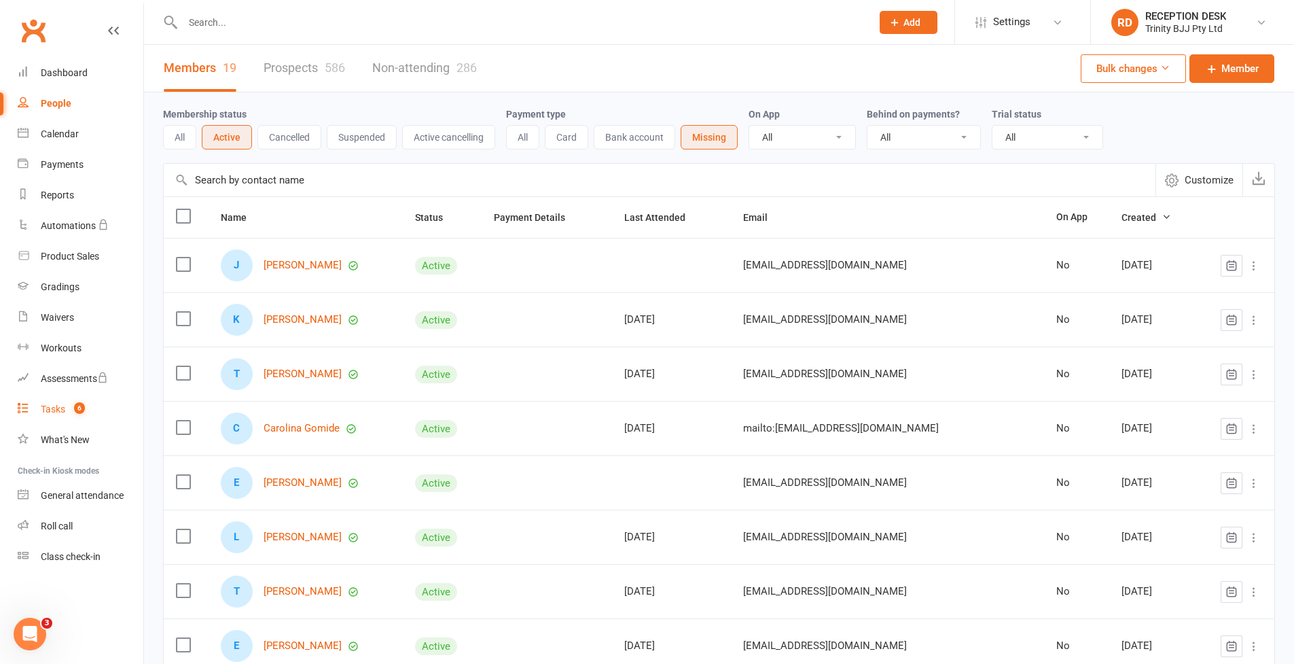
click at [58, 412] on div "Tasks" at bounding box center [53, 409] width 24 height 11
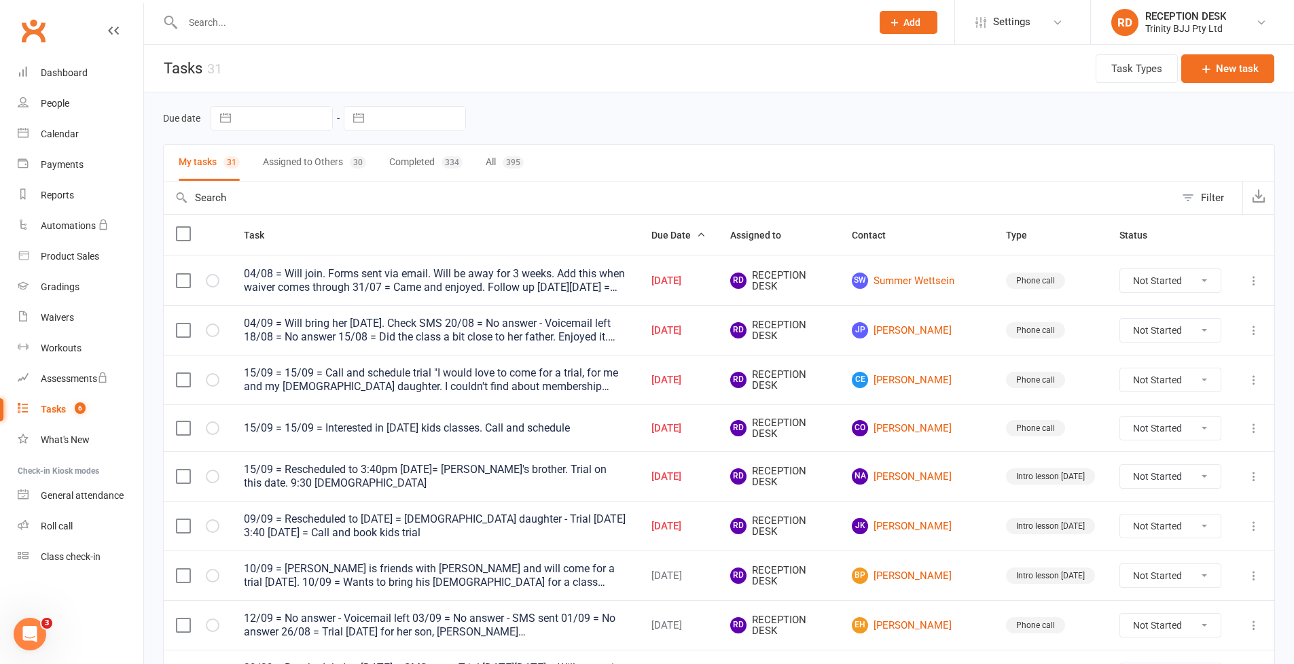
click at [362, 120] on button "button" at bounding box center [358, 118] width 24 height 23
select select "7"
select select "2025"
select select "8"
select select "2025"
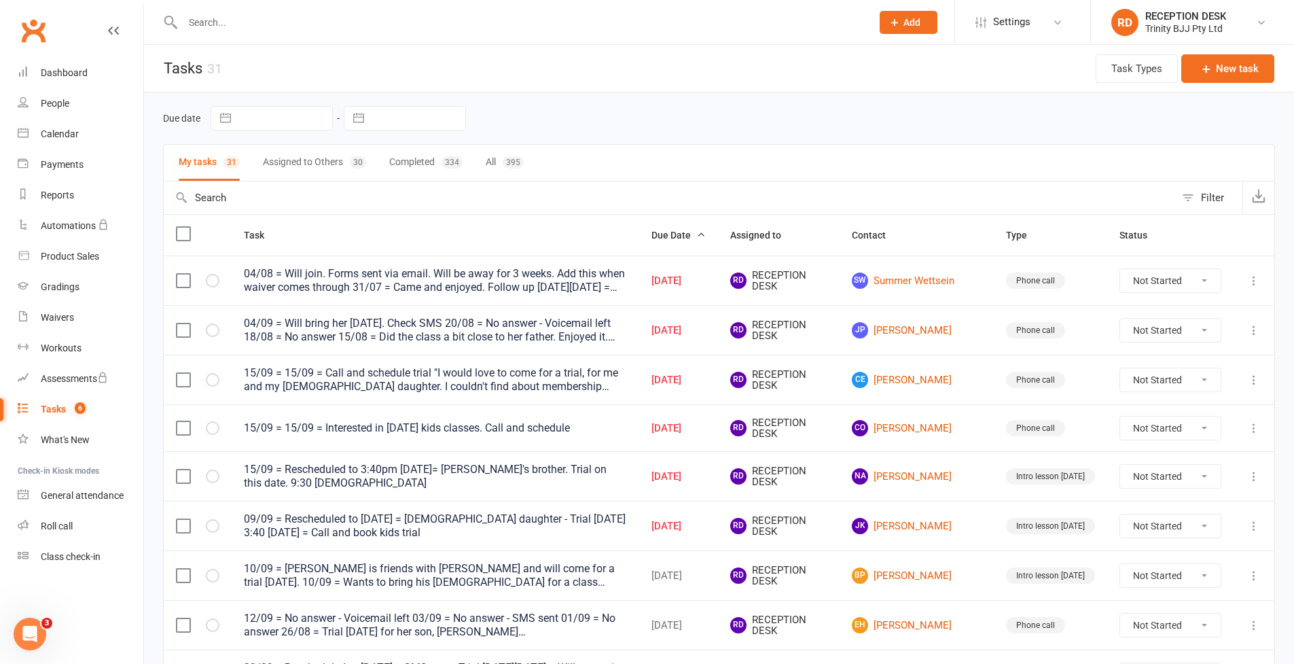
select select "9"
select select "2025"
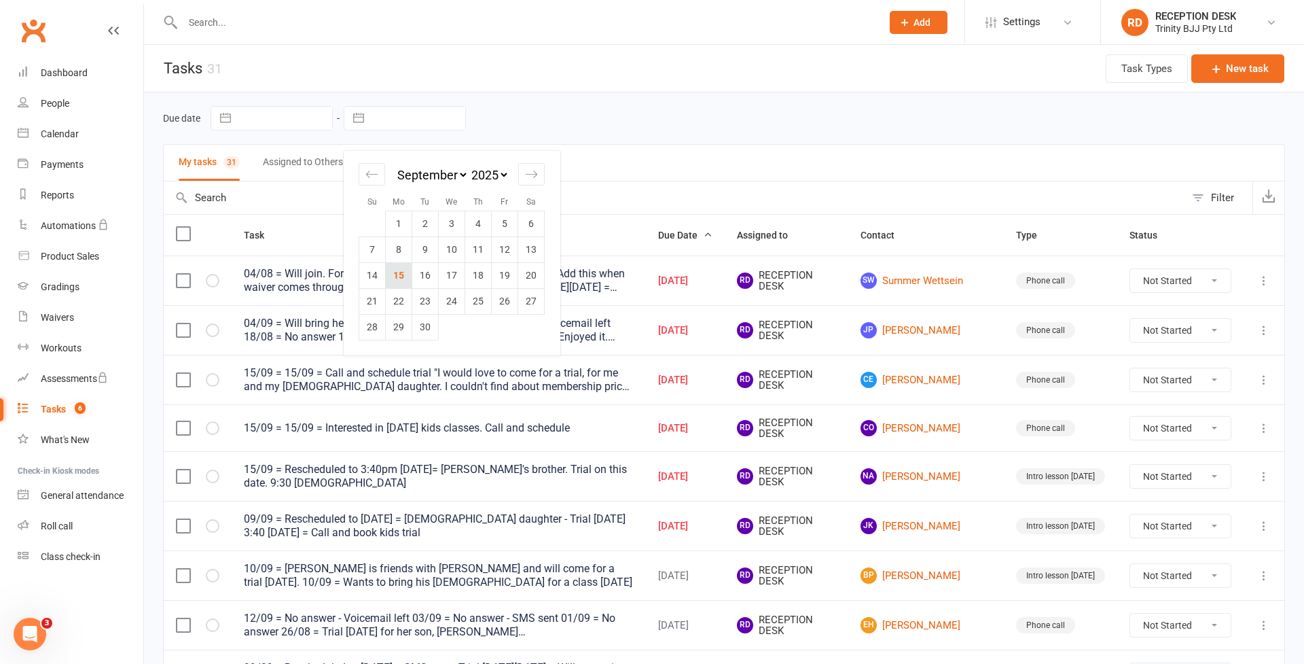
click at [407, 281] on td "15" at bounding box center [399, 275] width 26 height 26
type input "15 Sep 2025"
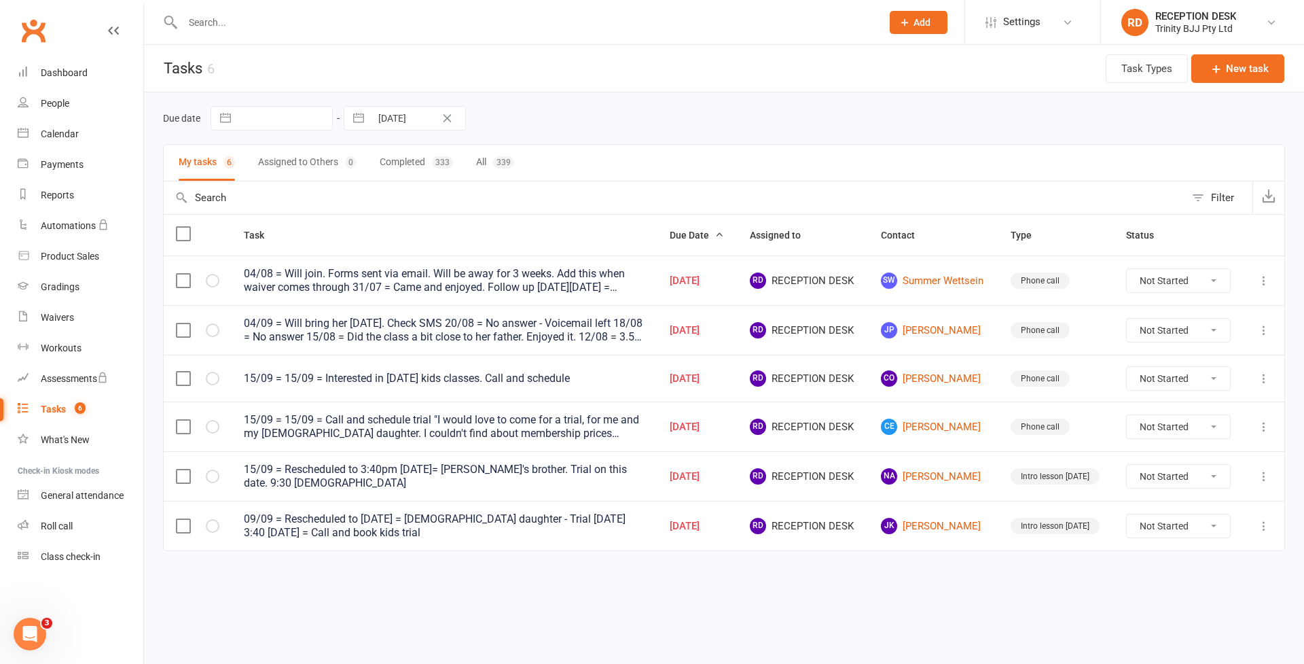
click at [1225, 196] on div "Filter" at bounding box center [1222, 198] width 23 height 16
select select "incomplete"
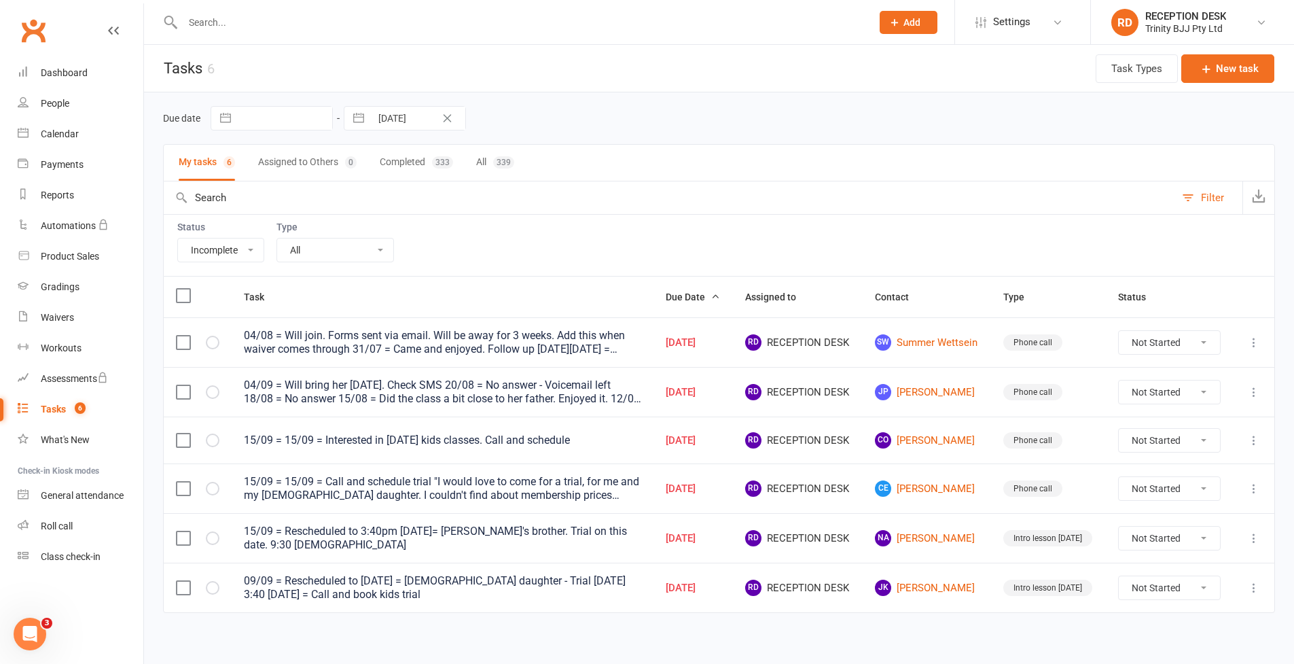
click at [1208, 195] on div "Filter" at bounding box center [1212, 198] width 23 height 16
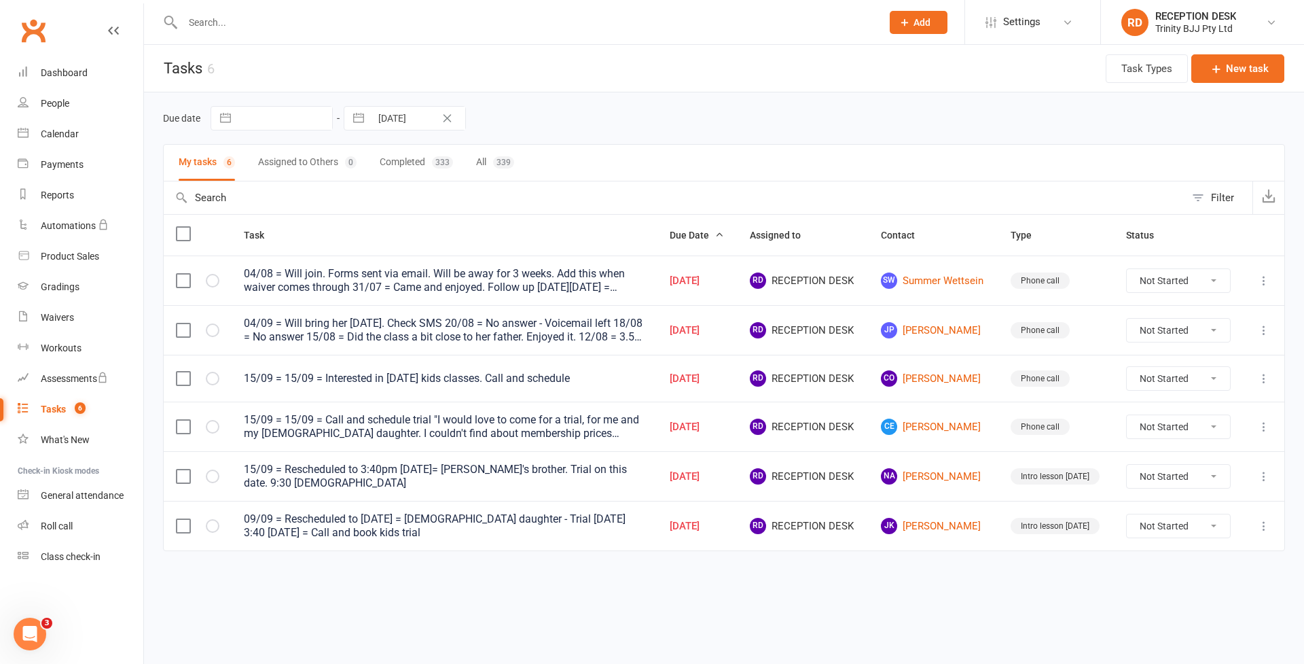
click at [555, 177] on div "My tasks 6 Assigned to Others 0 Completed 333 All 339" at bounding box center [724, 162] width 1122 height 37
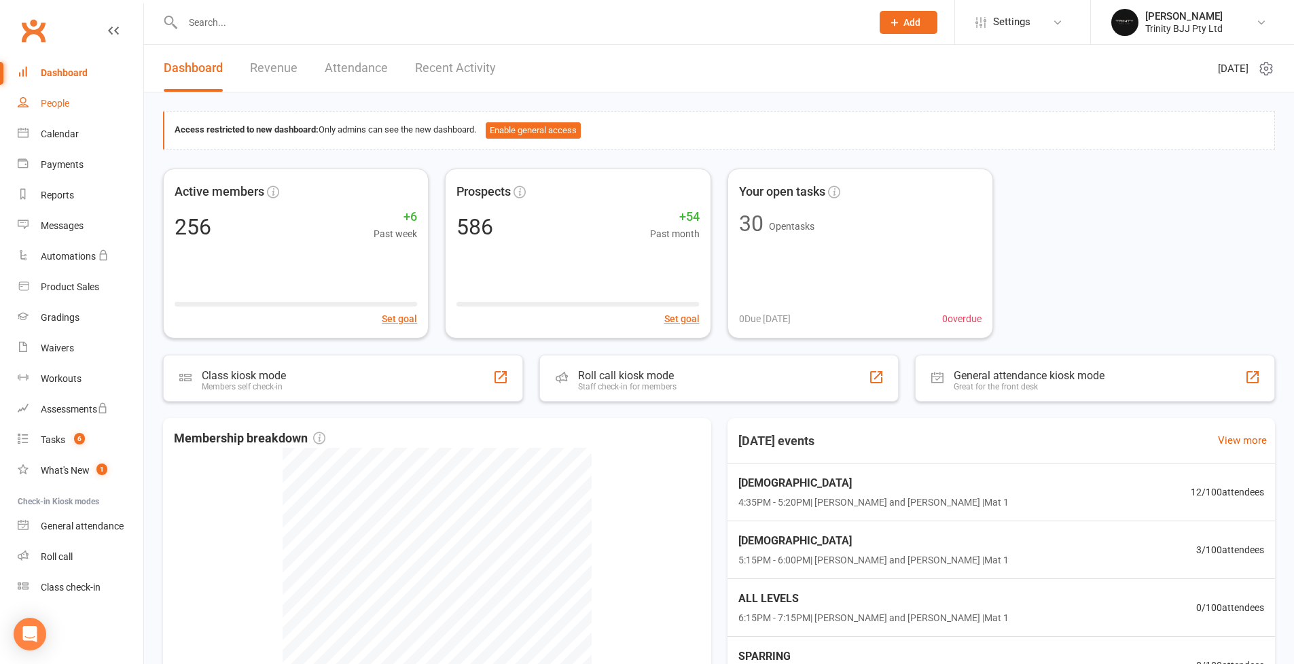
click at [58, 105] on div "People" at bounding box center [55, 103] width 29 height 11
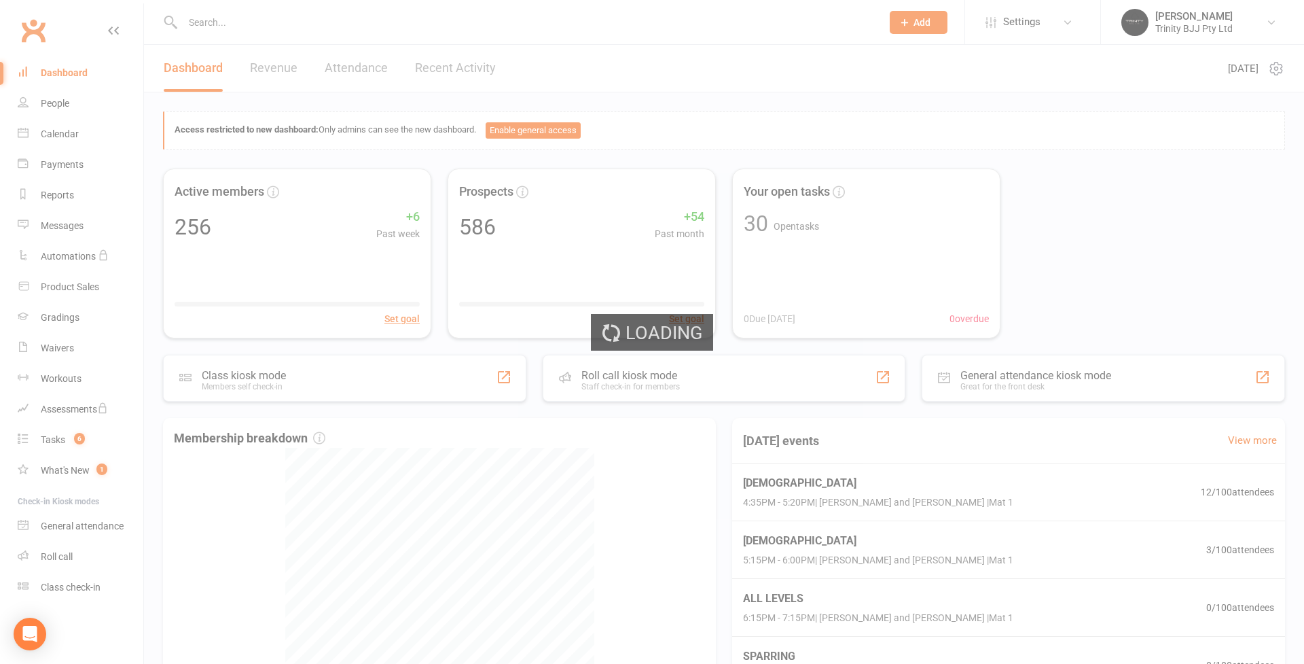
select select "100"
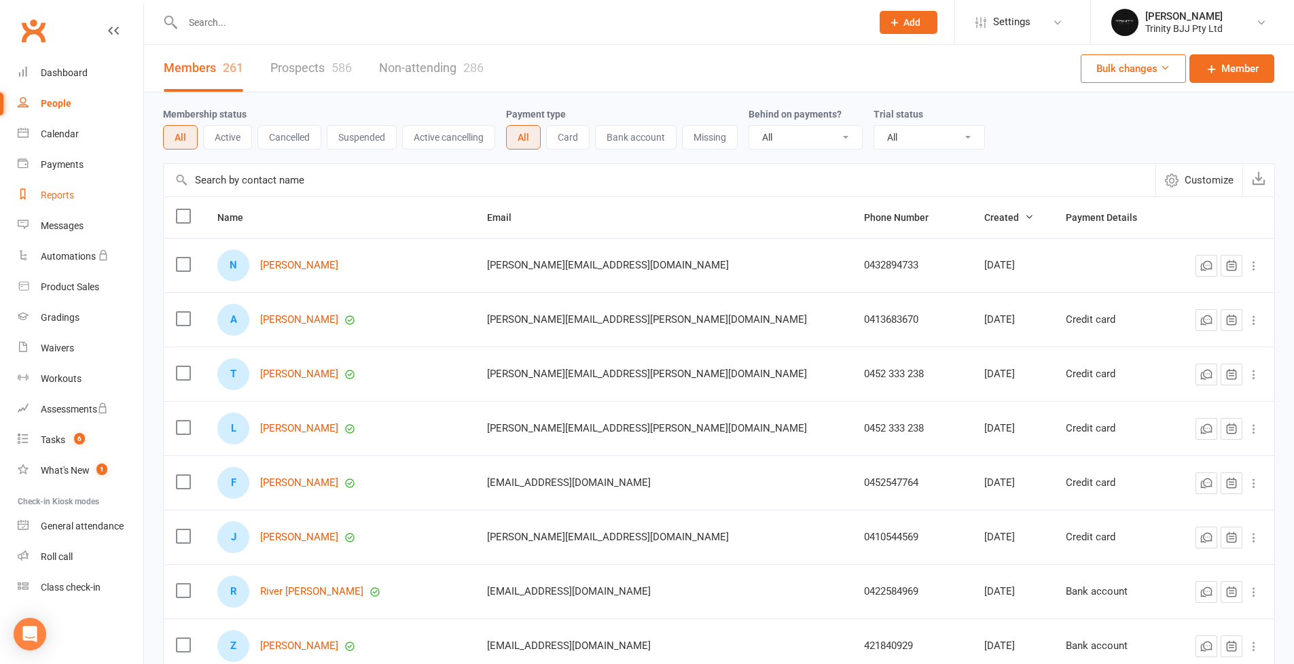
click at [53, 197] on div "Reports" at bounding box center [57, 195] width 33 height 11
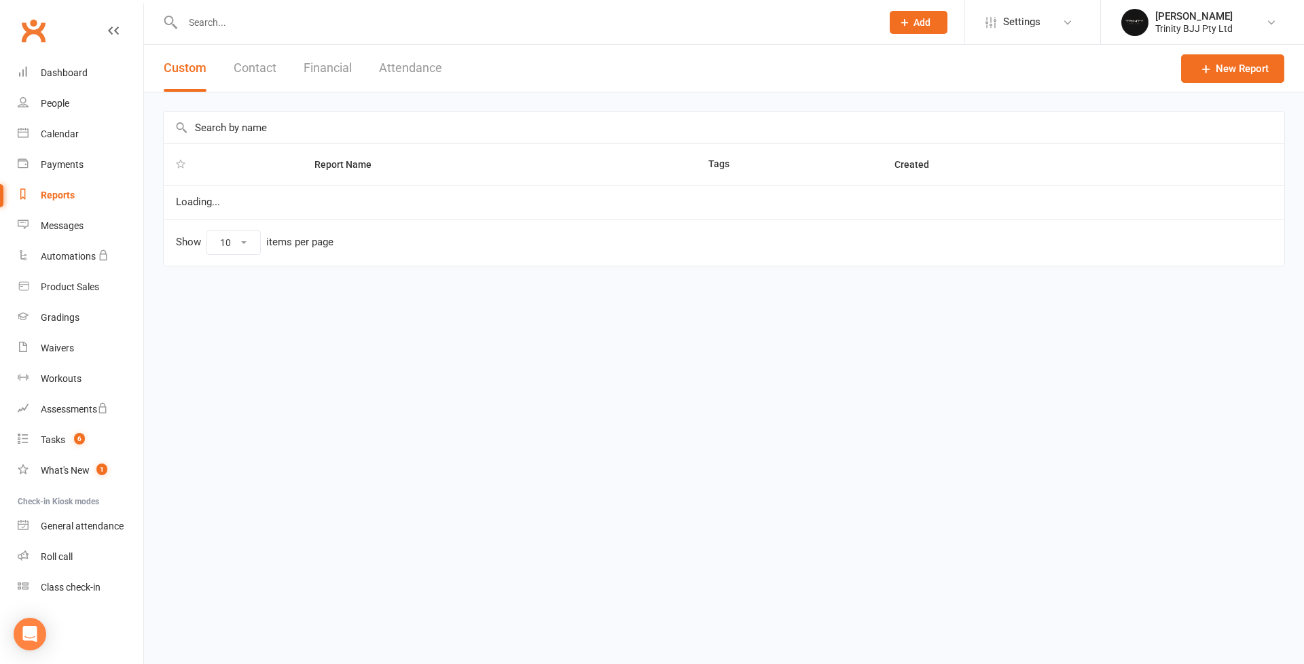
select select "100"
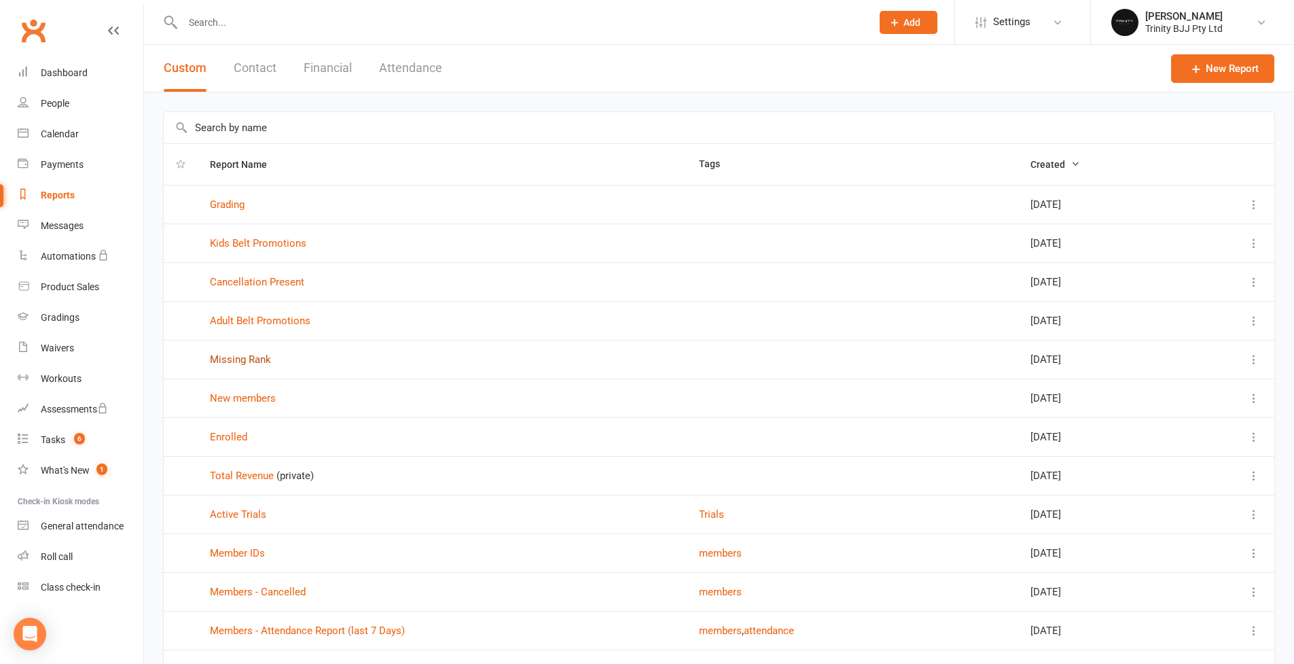
click at [260, 363] on link "Missing Rank" at bounding box center [240, 359] width 61 height 12
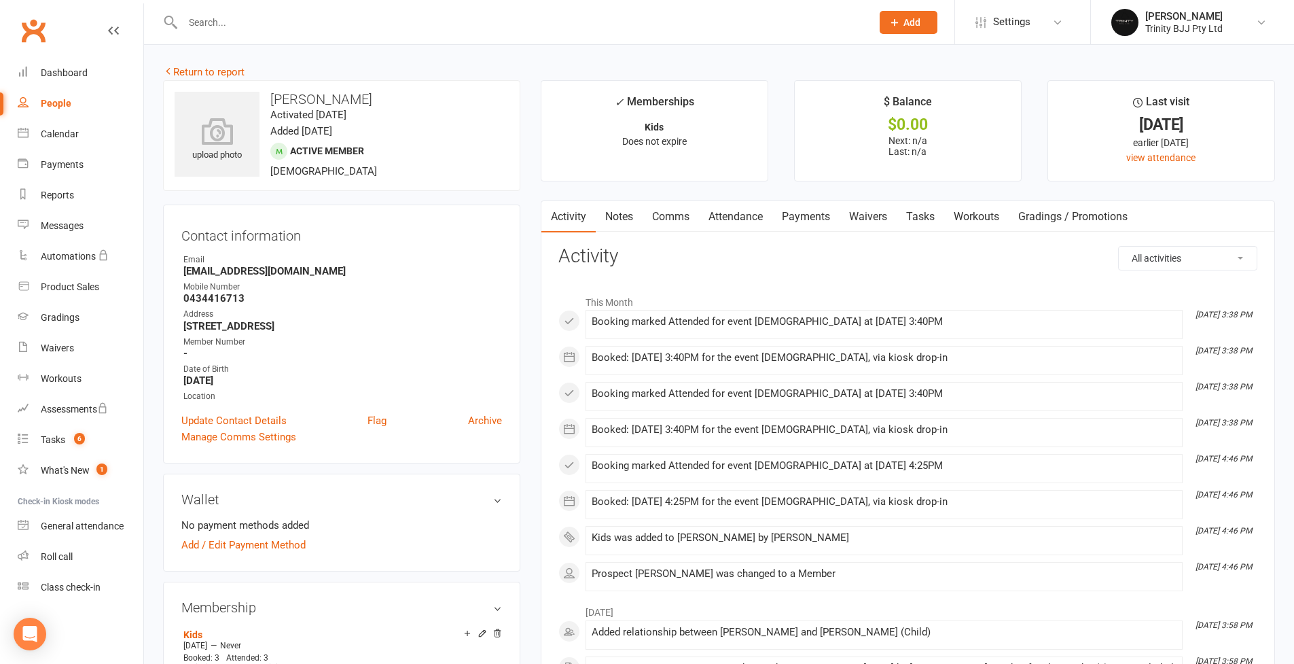
scroll to position [664, 0]
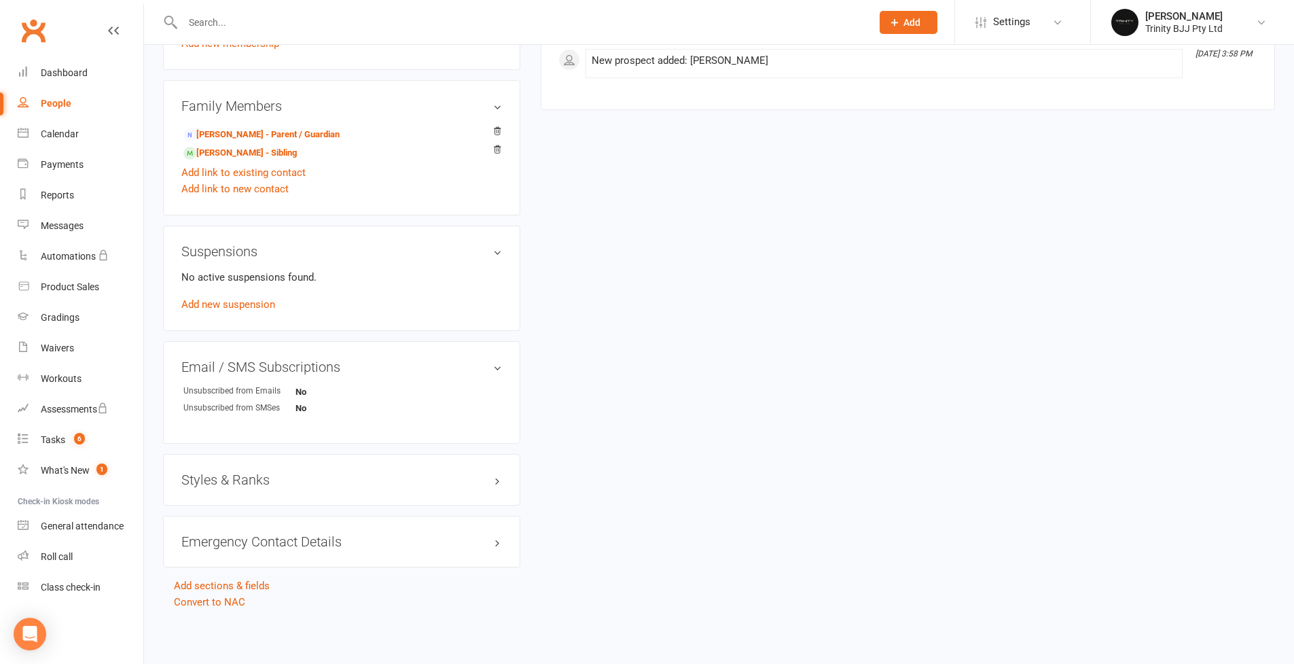
click at [247, 472] on h3 "Styles & Ranks" at bounding box center [341, 479] width 321 height 15
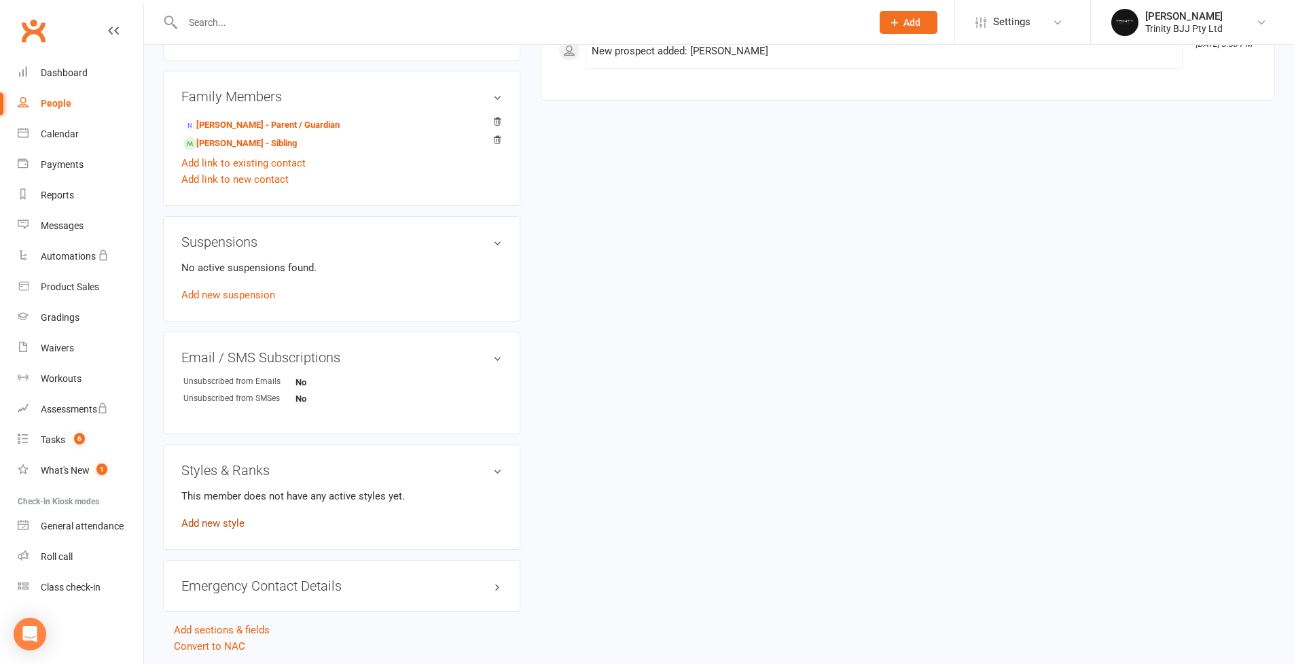
click at [225, 518] on link "Add new style" at bounding box center [212, 523] width 63 height 12
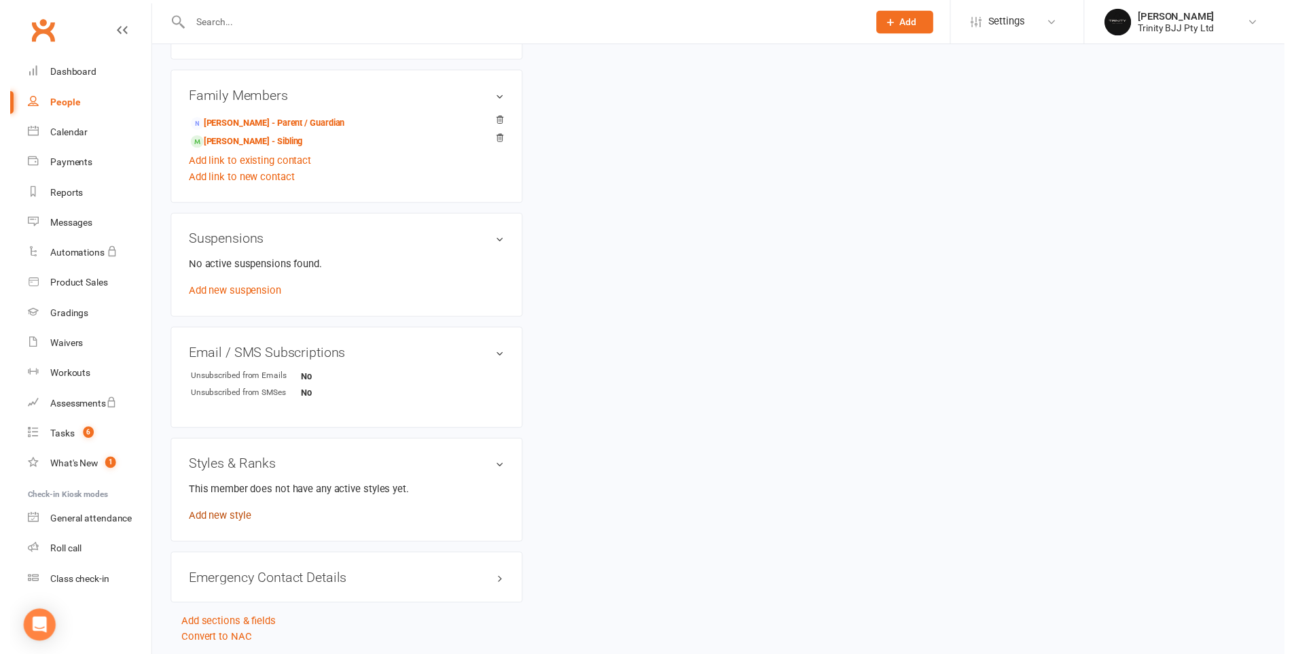
scroll to position [132, 0]
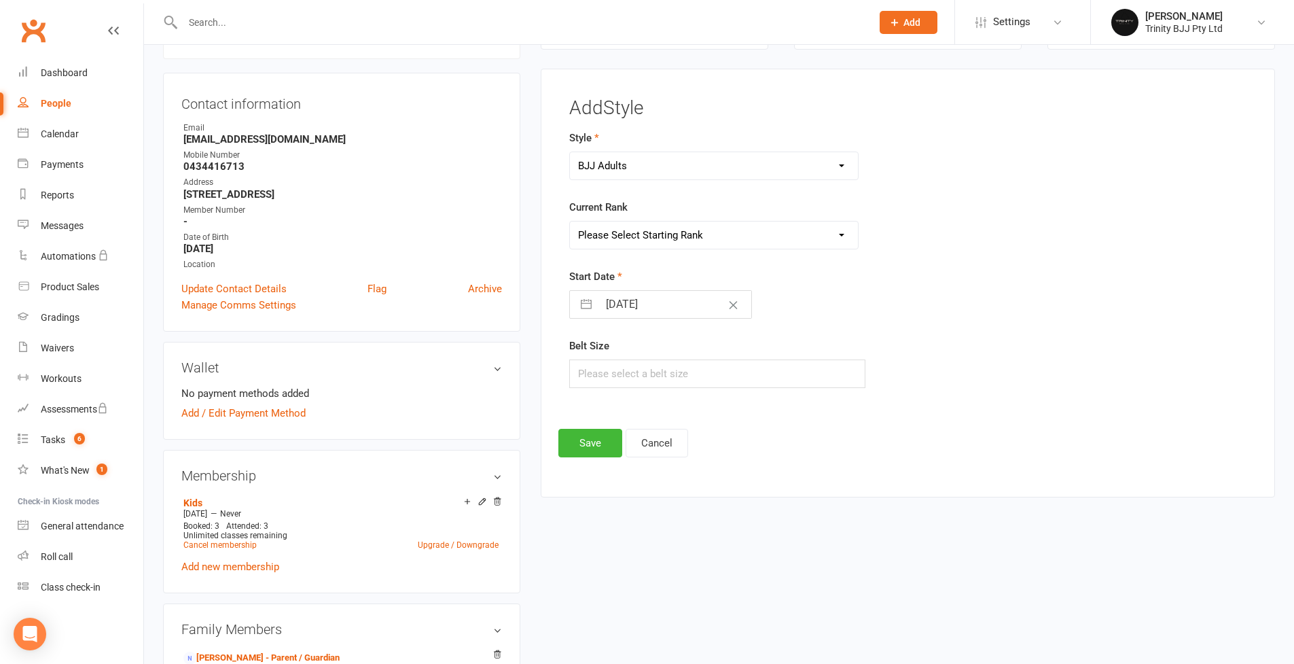
select select "3375"
select select "39733"
click at [597, 444] on button "Save" at bounding box center [590, 443] width 64 height 29
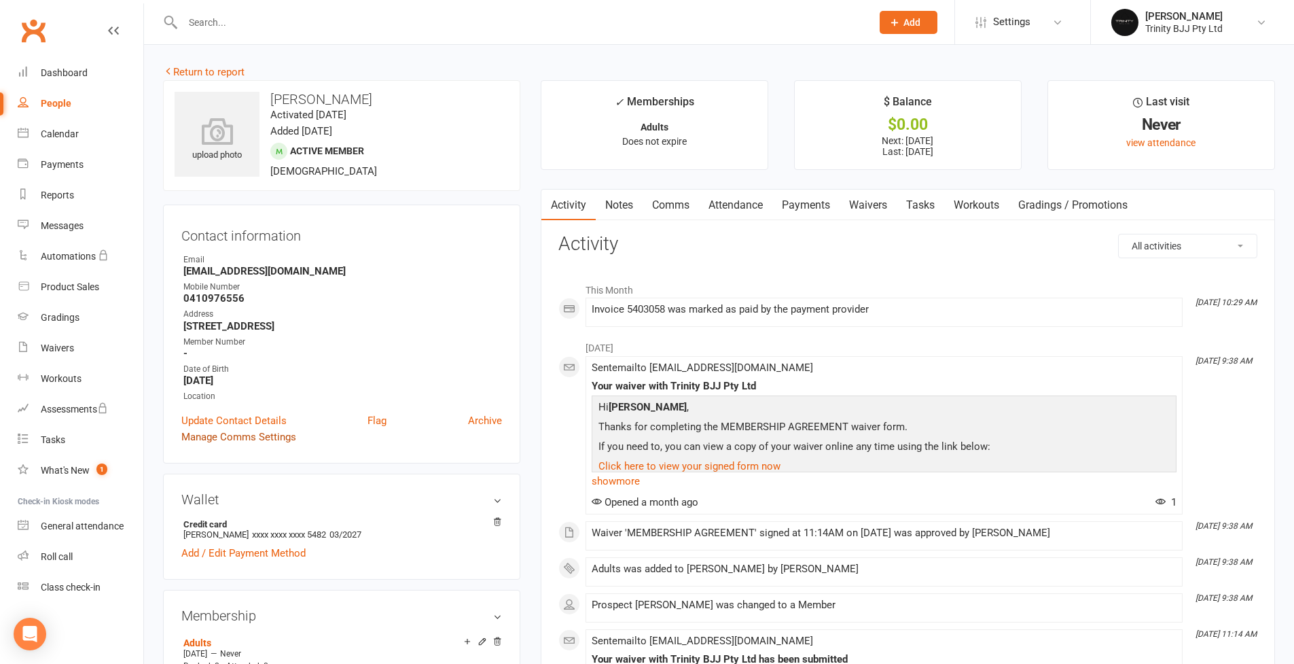
scroll to position [660, 0]
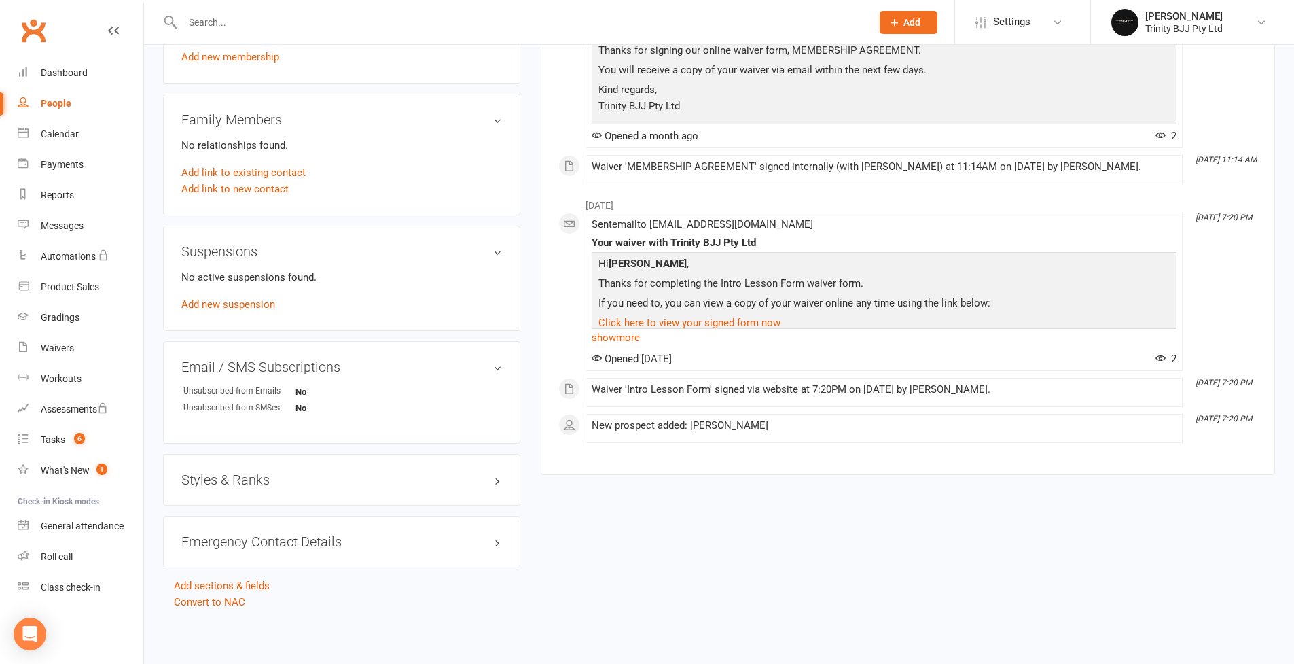
click at [260, 473] on h3 "Styles & Ranks" at bounding box center [341, 479] width 321 height 15
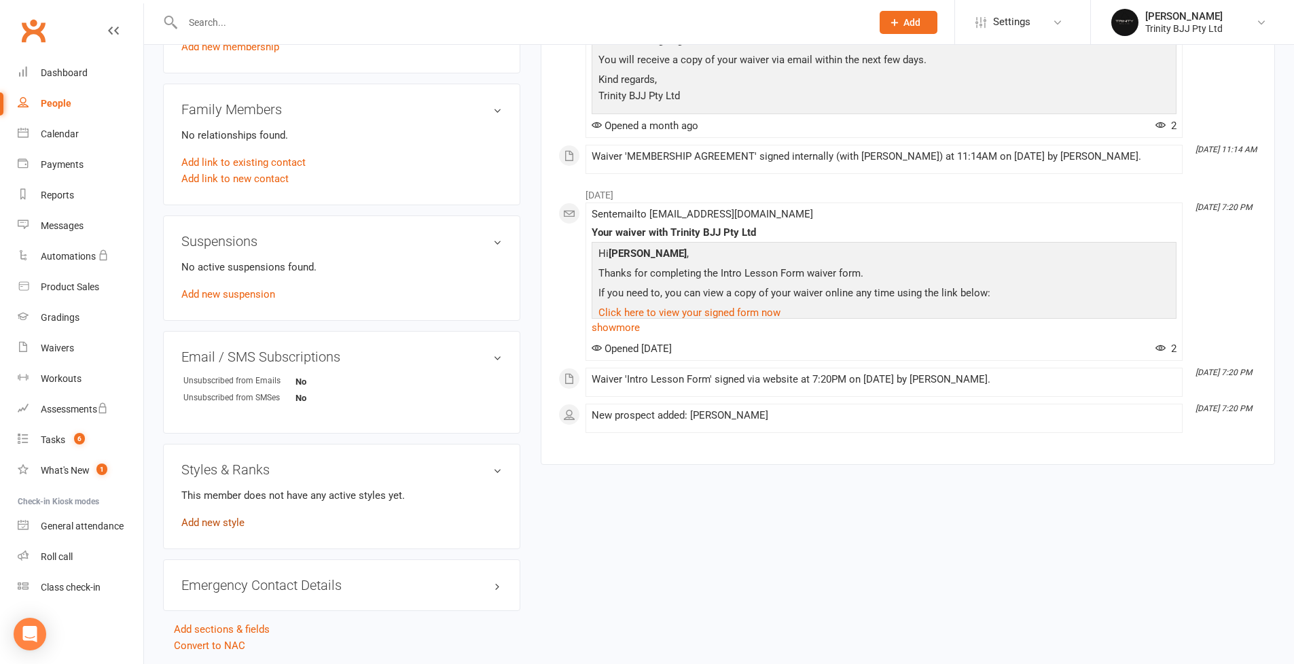
click at [234, 524] on link "Add new style" at bounding box center [212, 522] width 63 height 12
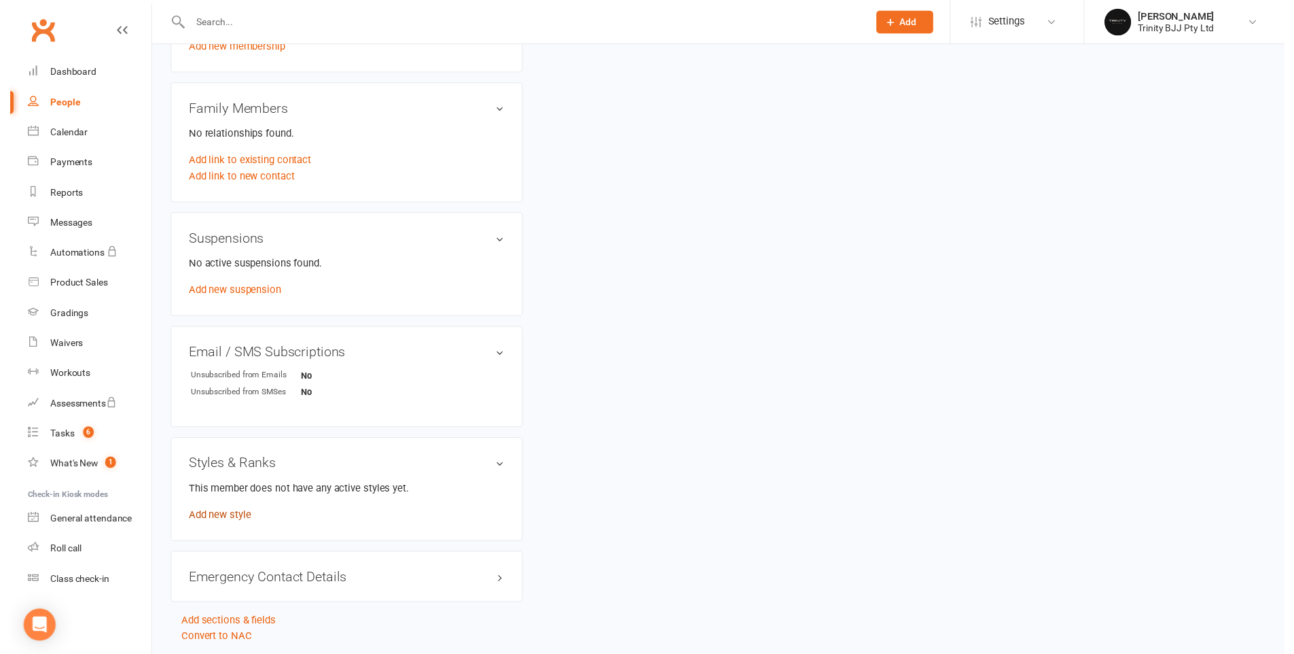
scroll to position [120, 0]
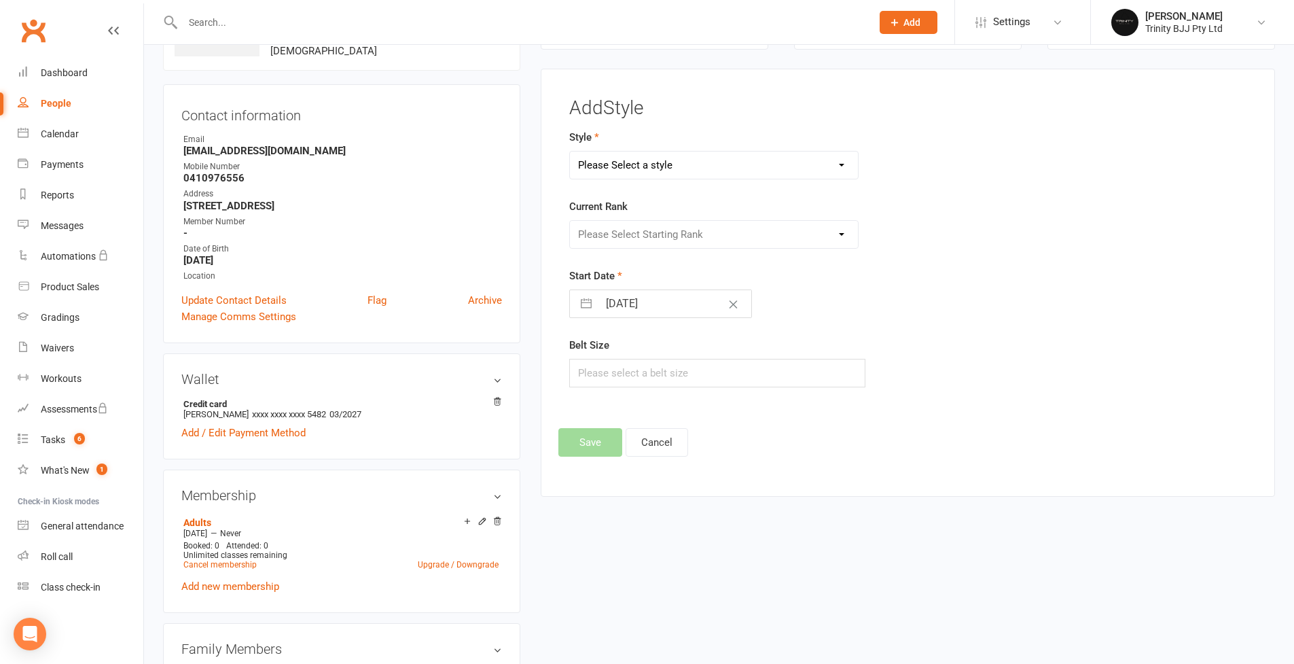
select select "3137"
select select "34895"
click at [592, 303] on button "button" at bounding box center [586, 303] width 24 height 27
select select "7"
select select "2025"
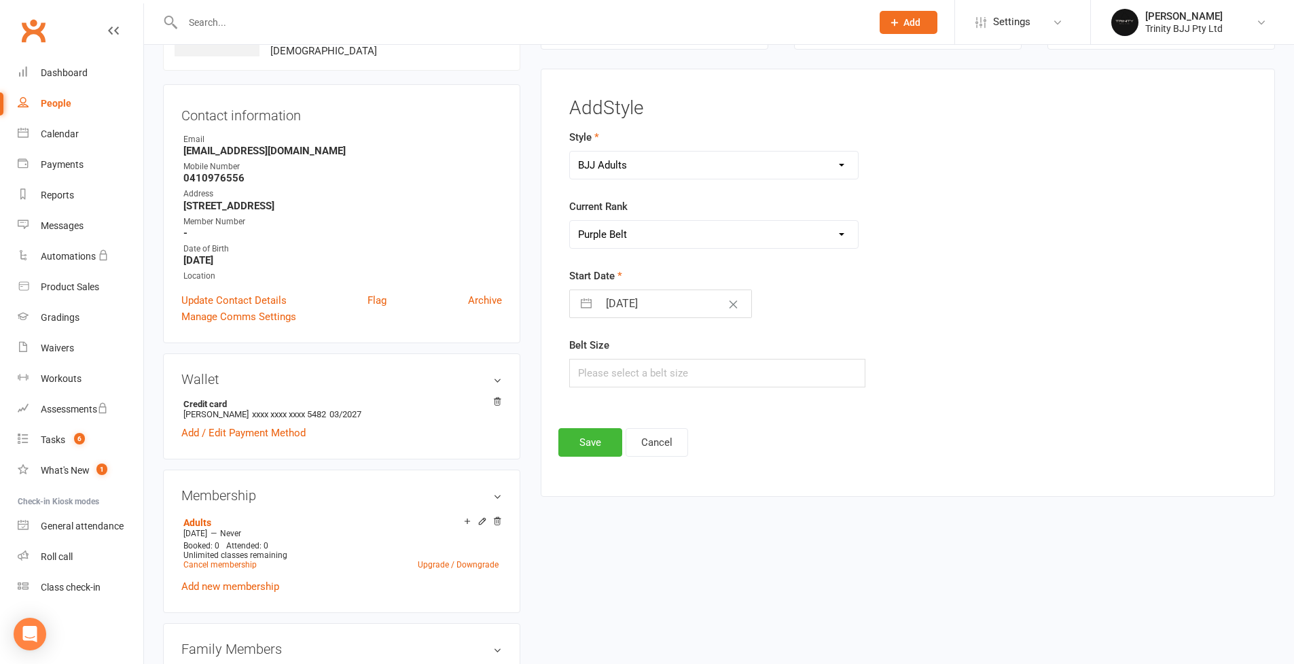
select select "8"
select select "2025"
select select "9"
select select "2025"
click at [626, 409] on td "1" at bounding box center [624, 408] width 26 height 26
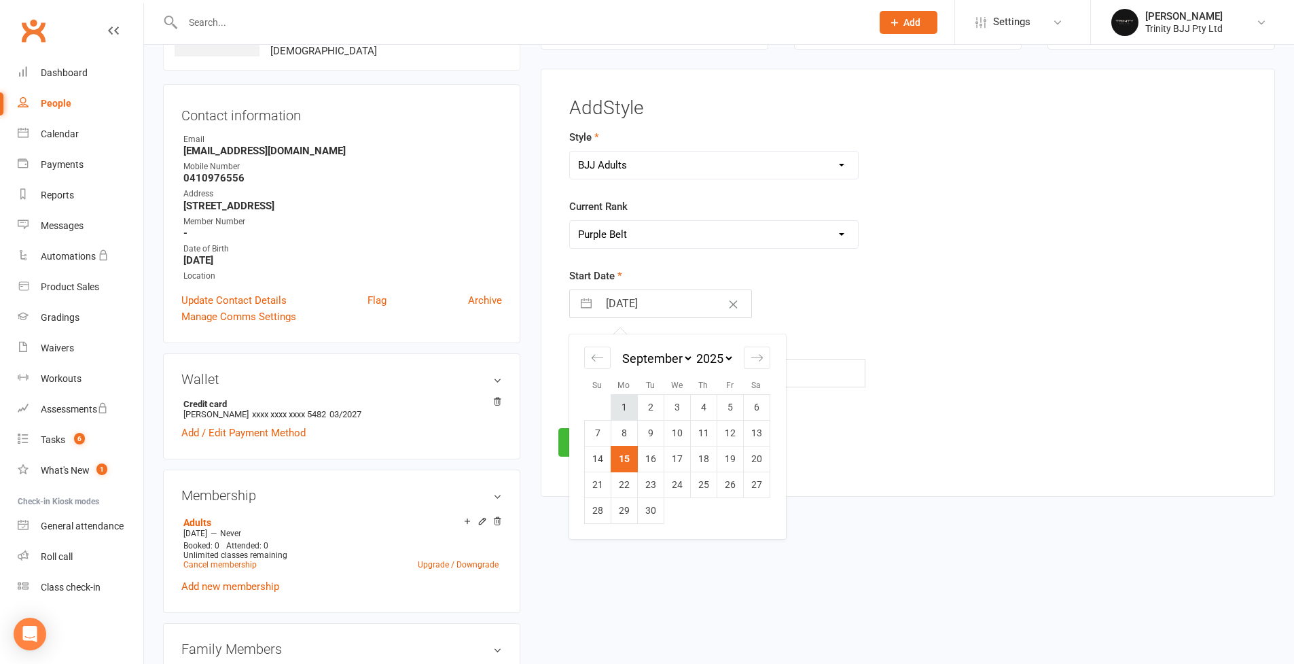
type input "01 Sep 2025"
click at [595, 448] on button "Save" at bounding box center [590, 442] width 64 height 29
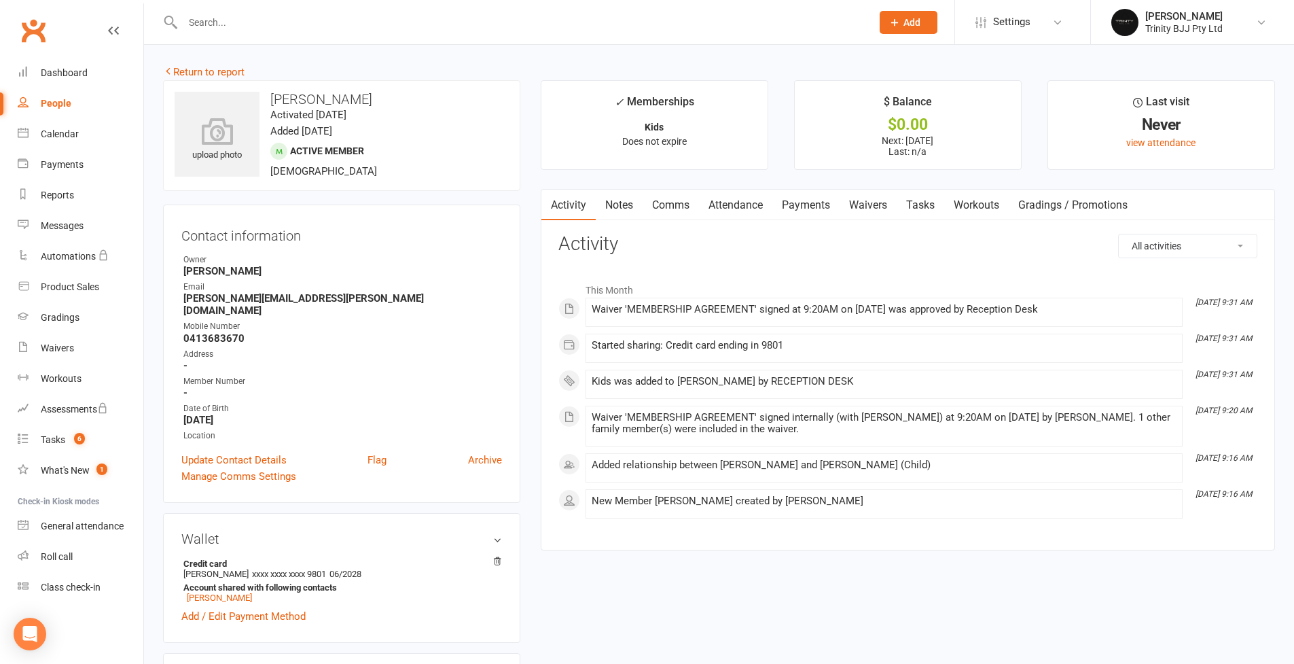
scroll to position [708, 0]
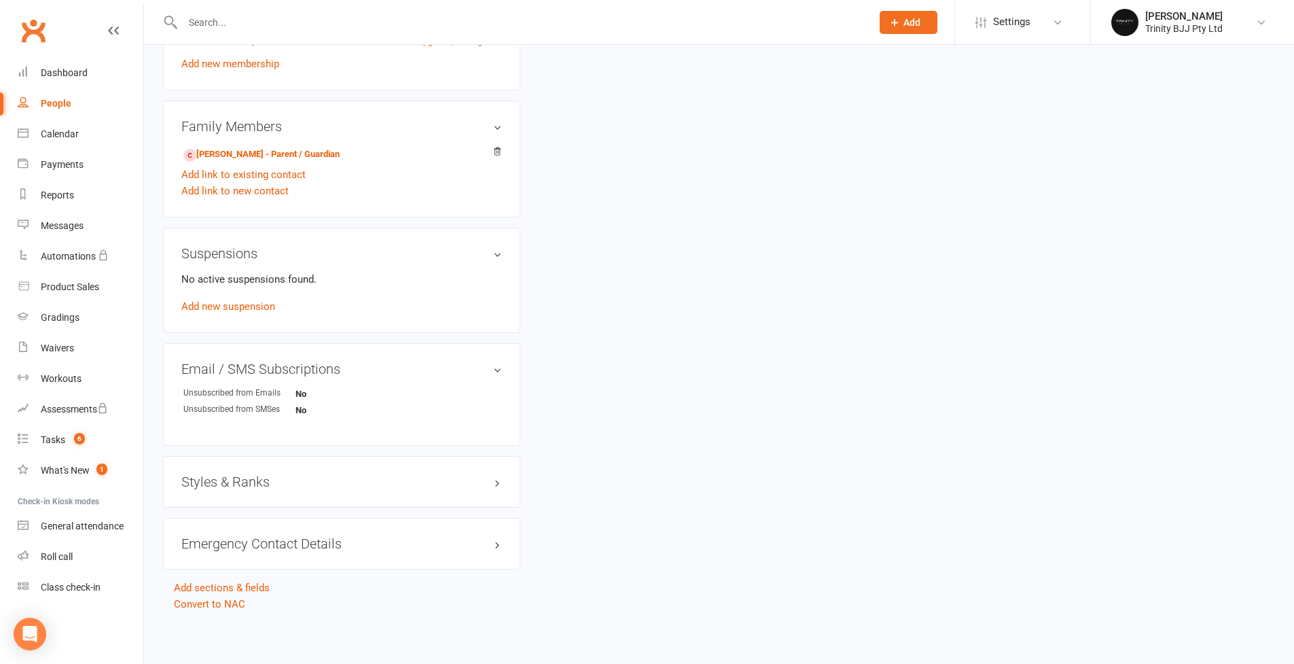
click at [239, 476] on div "Styles & Ranks" at bounding box center [341, 482] width 357 height 52
click at [256, 457] on div "Styles & Ranks" at bounding box center [341, 482] width 357 height 52
click at [250, 474] on h3 "Styles & Ranks" at bounding box center [341, 481] width 321 height 15
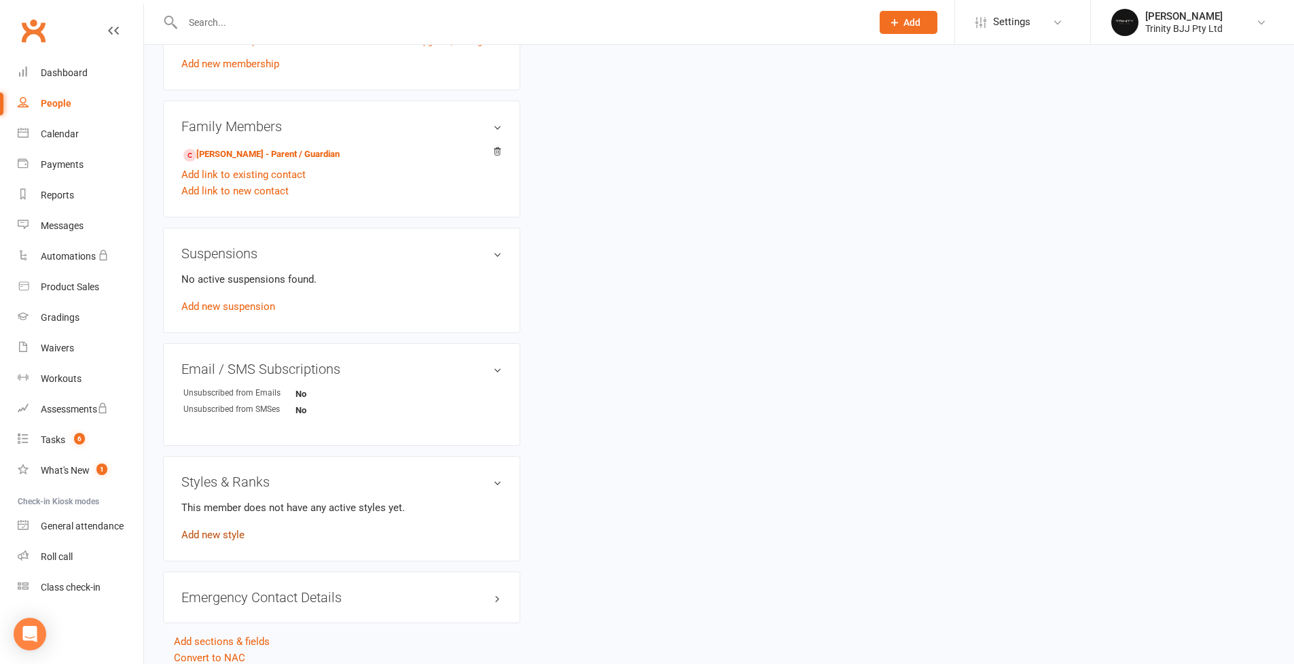
click at [230, 529] on link "Add new style" at bounding box center [212, 535] width 63 height 12
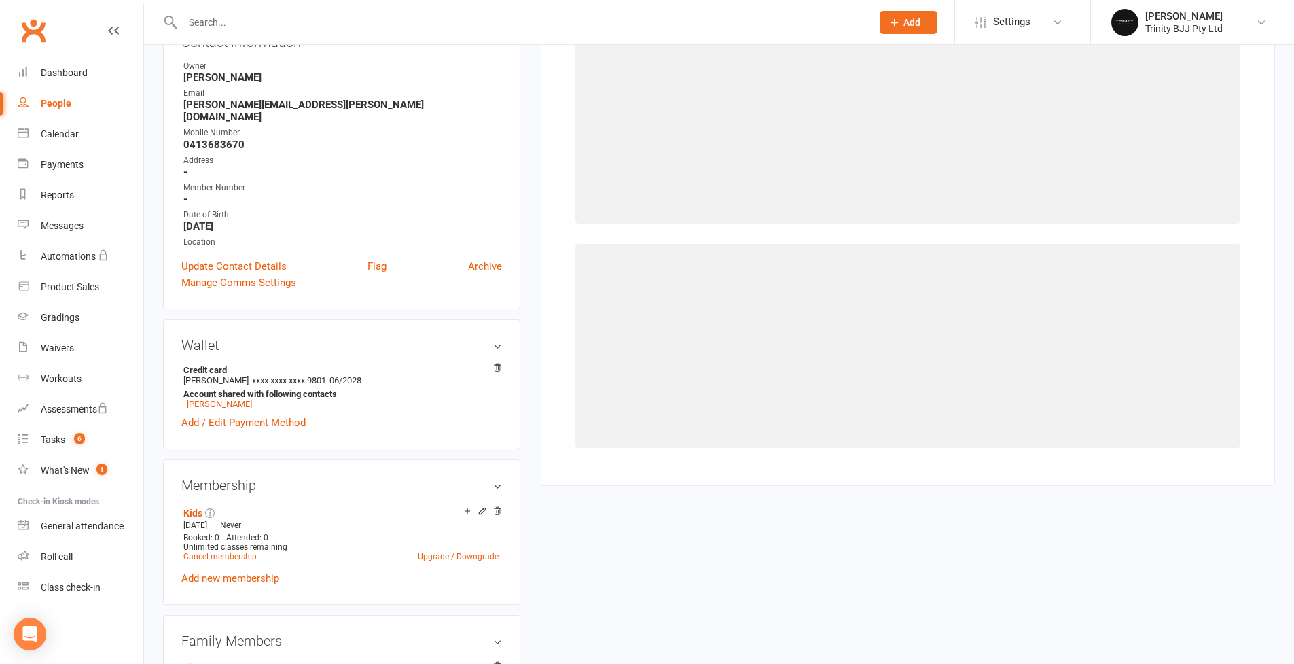
scroll to position [120, 0]
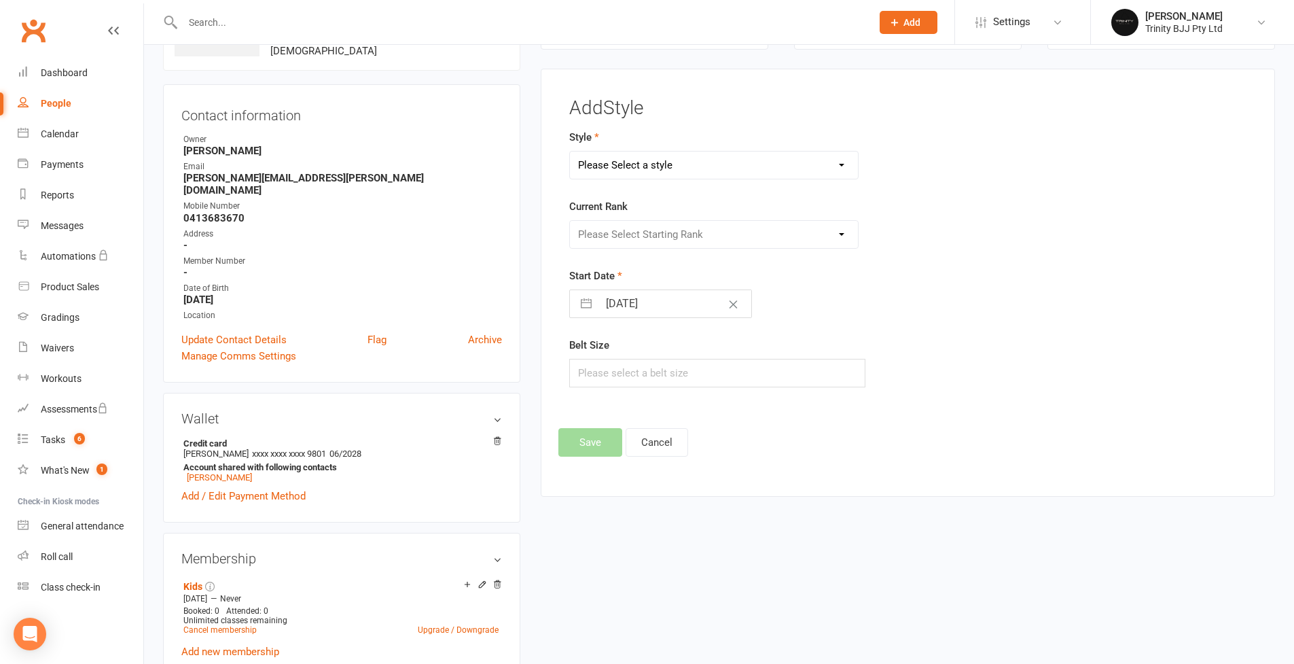
select select "3375"
select select "39733"
click at [582, 437] on button "Save" at bounding box center [590, 442] width 64 height 29
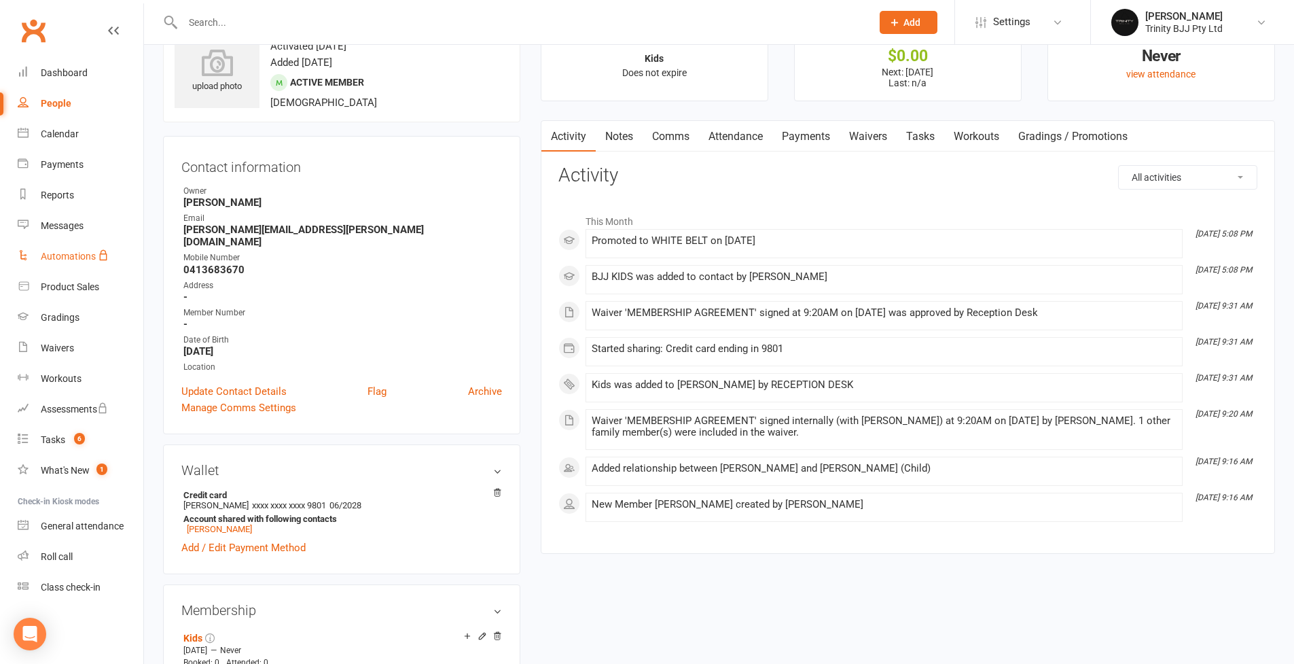
scroll to position [0, 0]
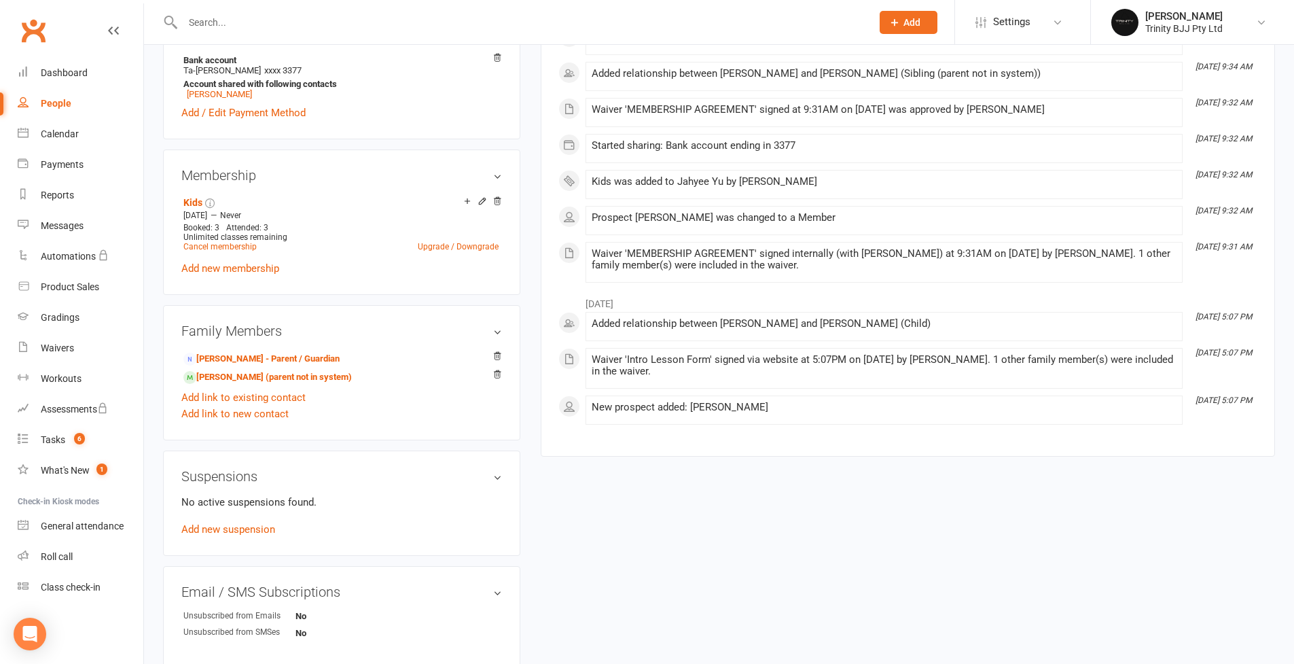
scroll to position [651, 0]
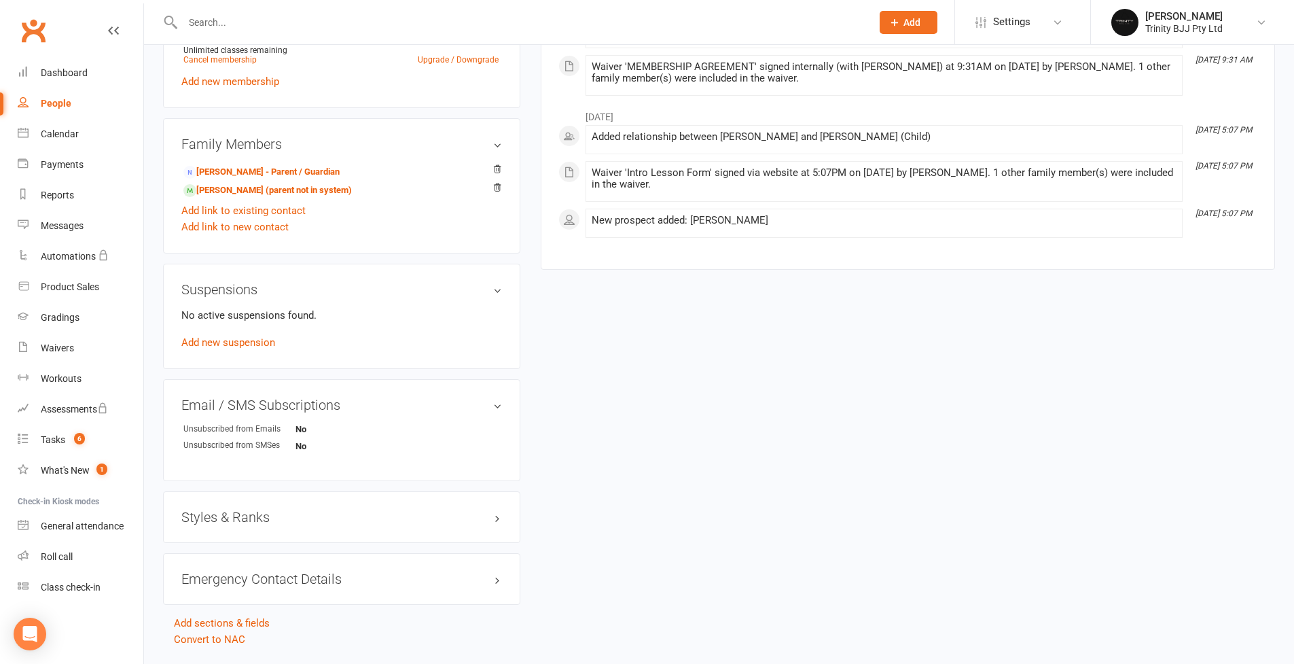
click at [249, 524] on h3 "Styles & Ranks" at bounding box center [341, 517] width 321 height 15
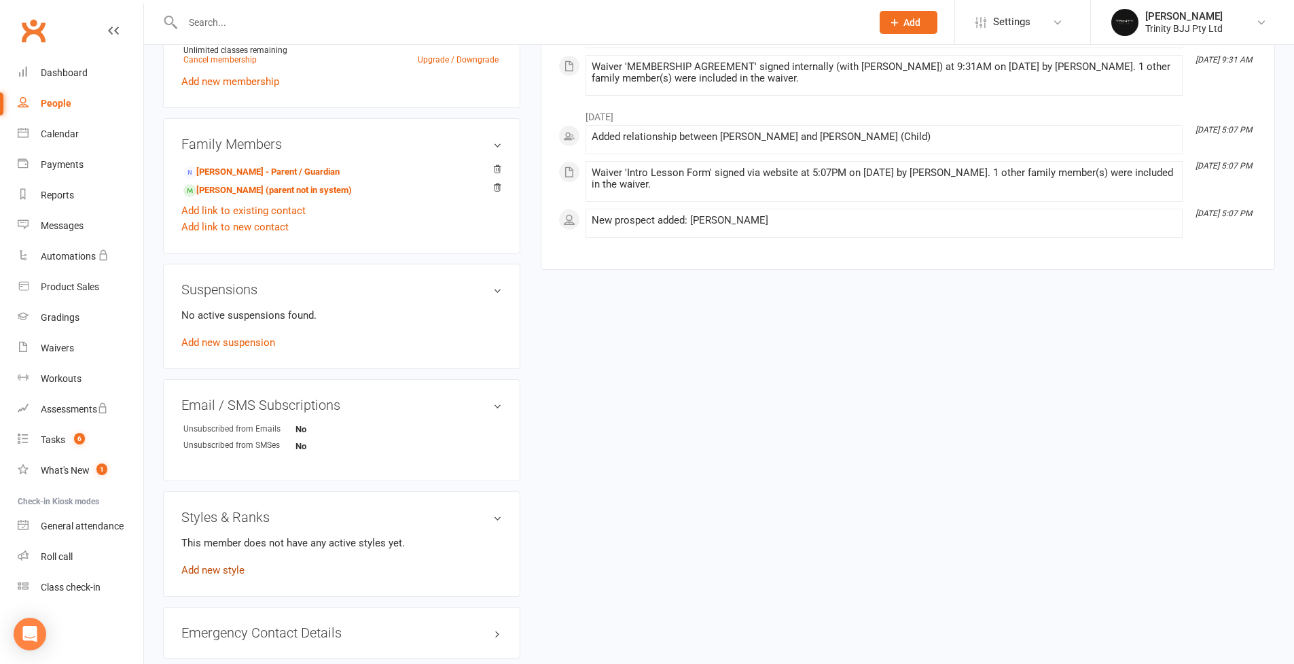
click at [221, 576] on link "Add new style" at bounding box center [212, 570] width 63 height 12
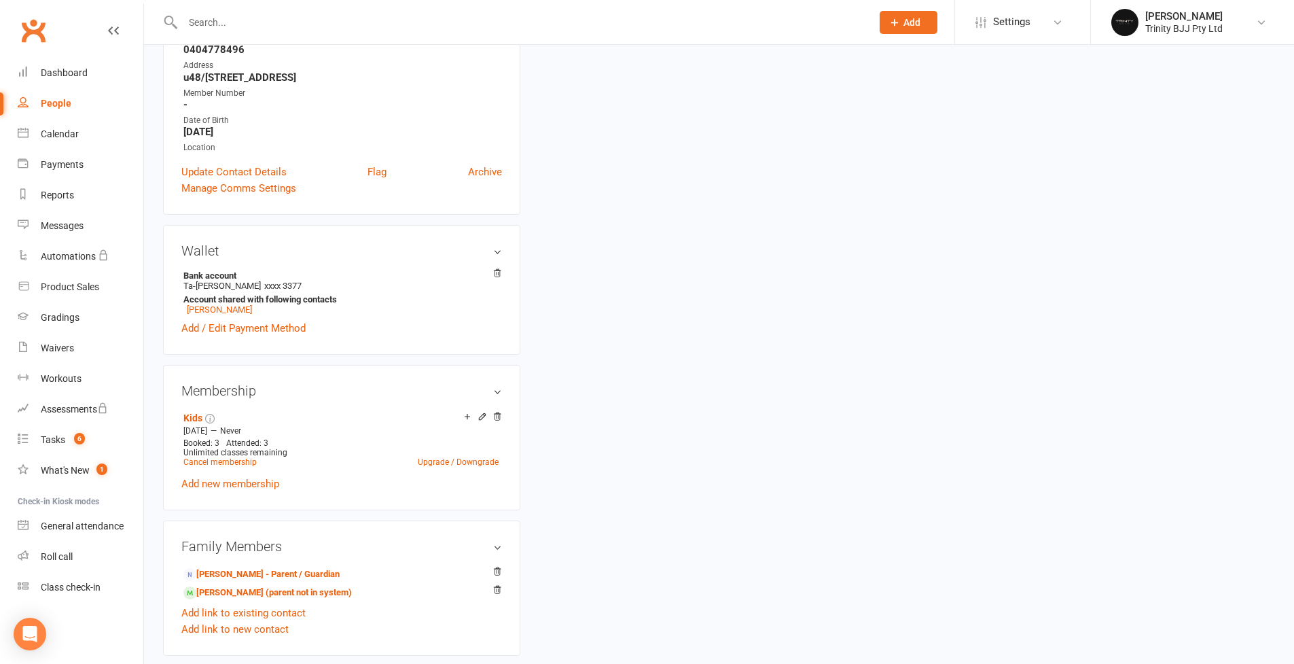
scroll to position [132, 0]
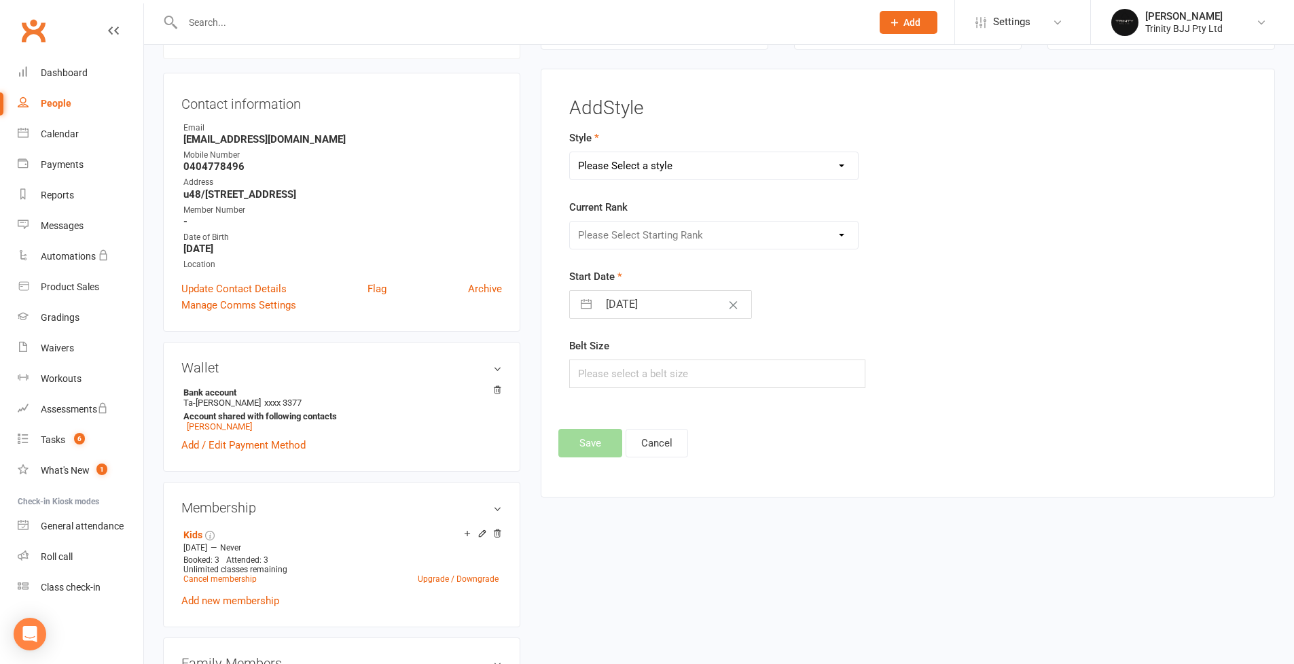
select select "3375"
select select "39757"
click at [590, 441] on button "Save" at bounding box center [590, 443] width 64 height 29
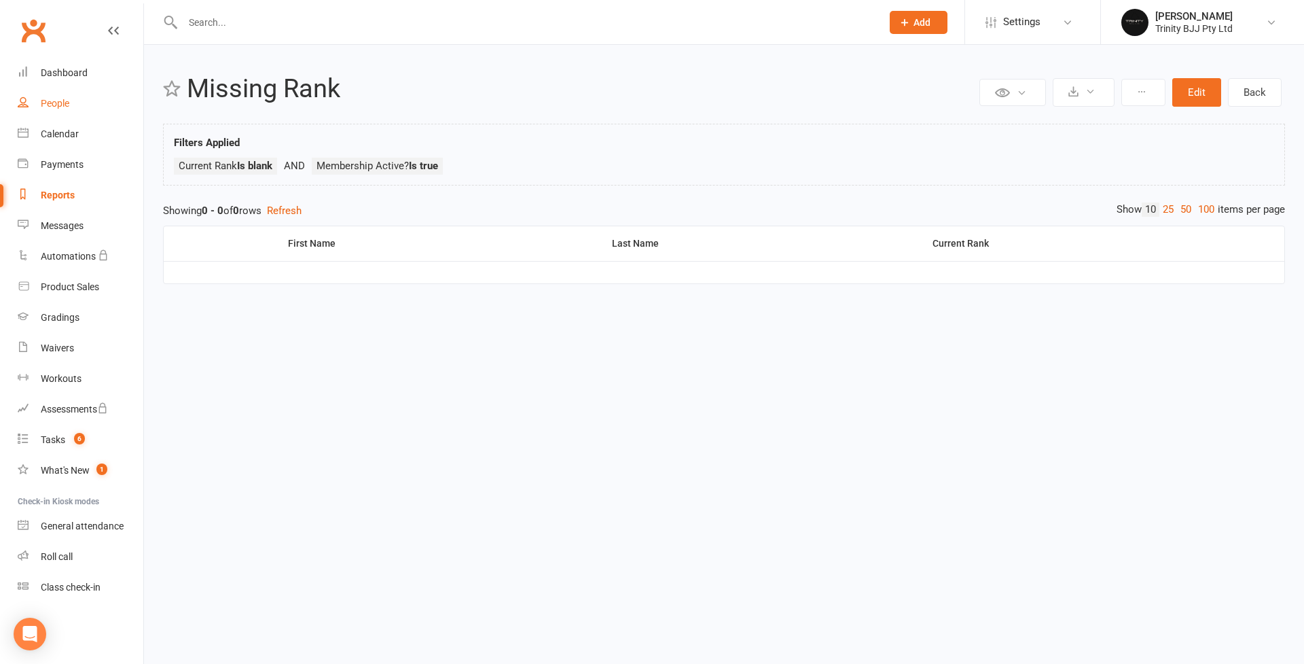
click at [54, 105] on div "People" at bounding box center [55, 103] width 29 height 11
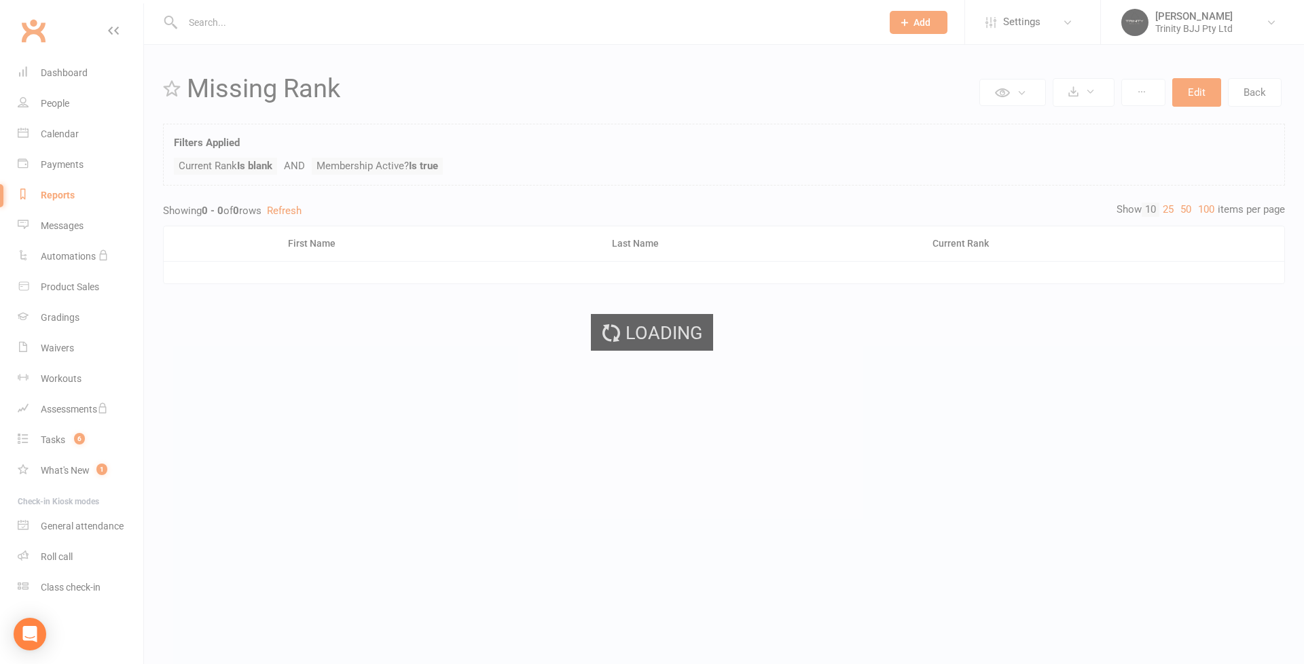
select select "100"
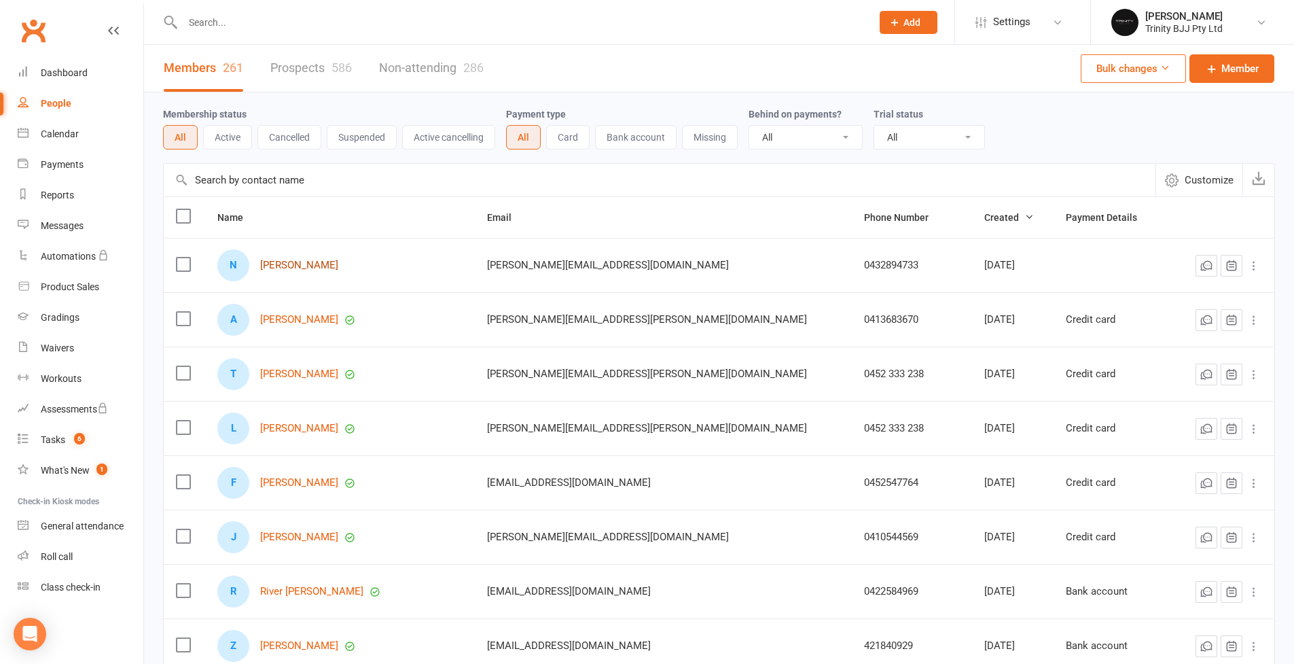
click at [334, 266] on link "[PERSON_NAME]" at bounding box center [299, 266] width 78 height 12
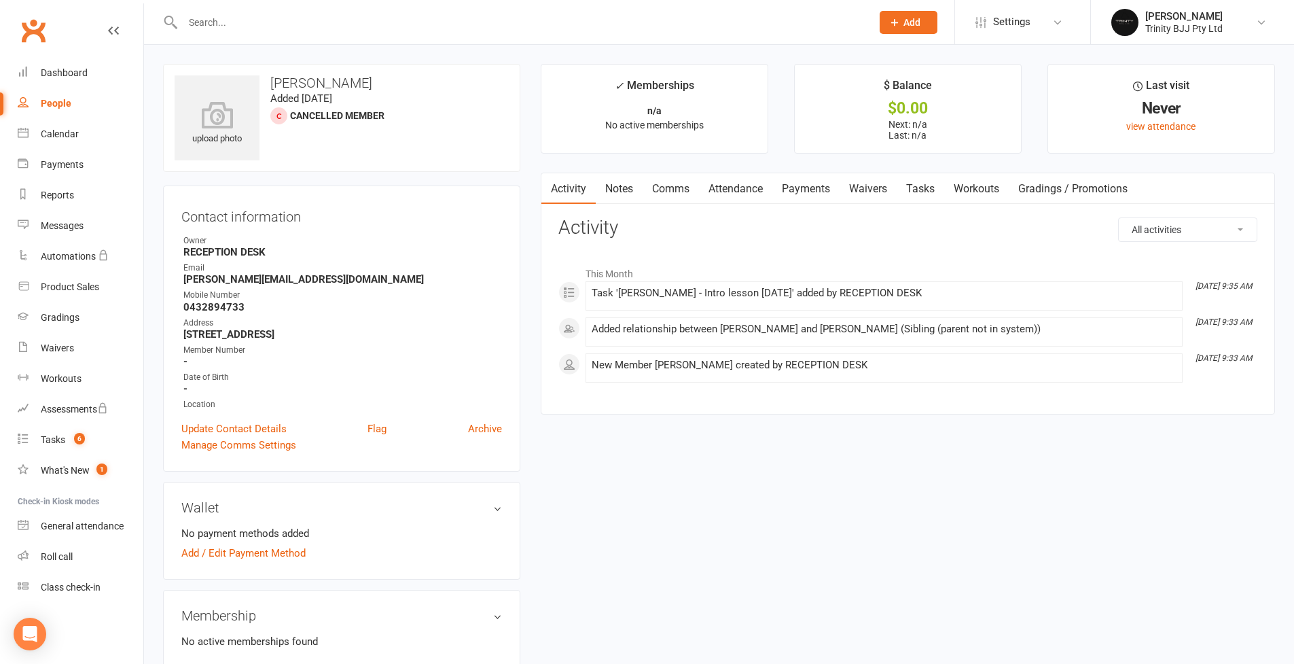
click at [62, 106] on div "People" at bounding box center [56, 103] width 31 height 11
select select "100"
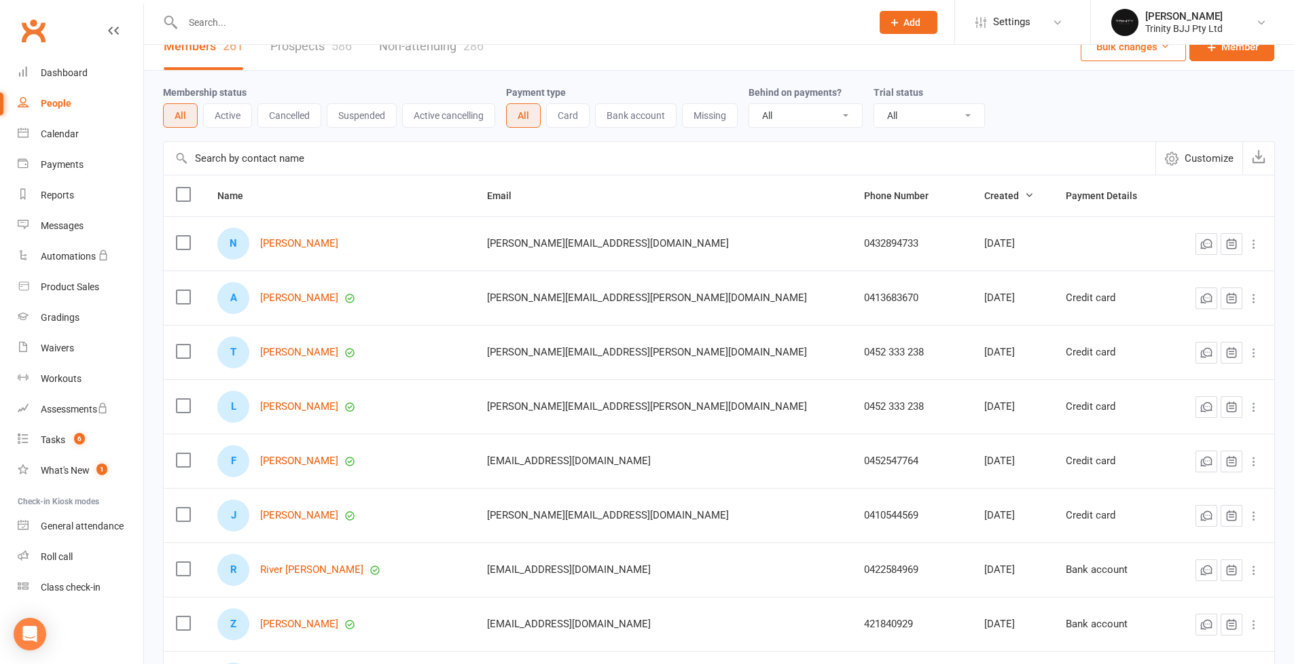
scroll to position [48, 0]
